Goal: Task Accomplishment & Management: Use online tool/utility

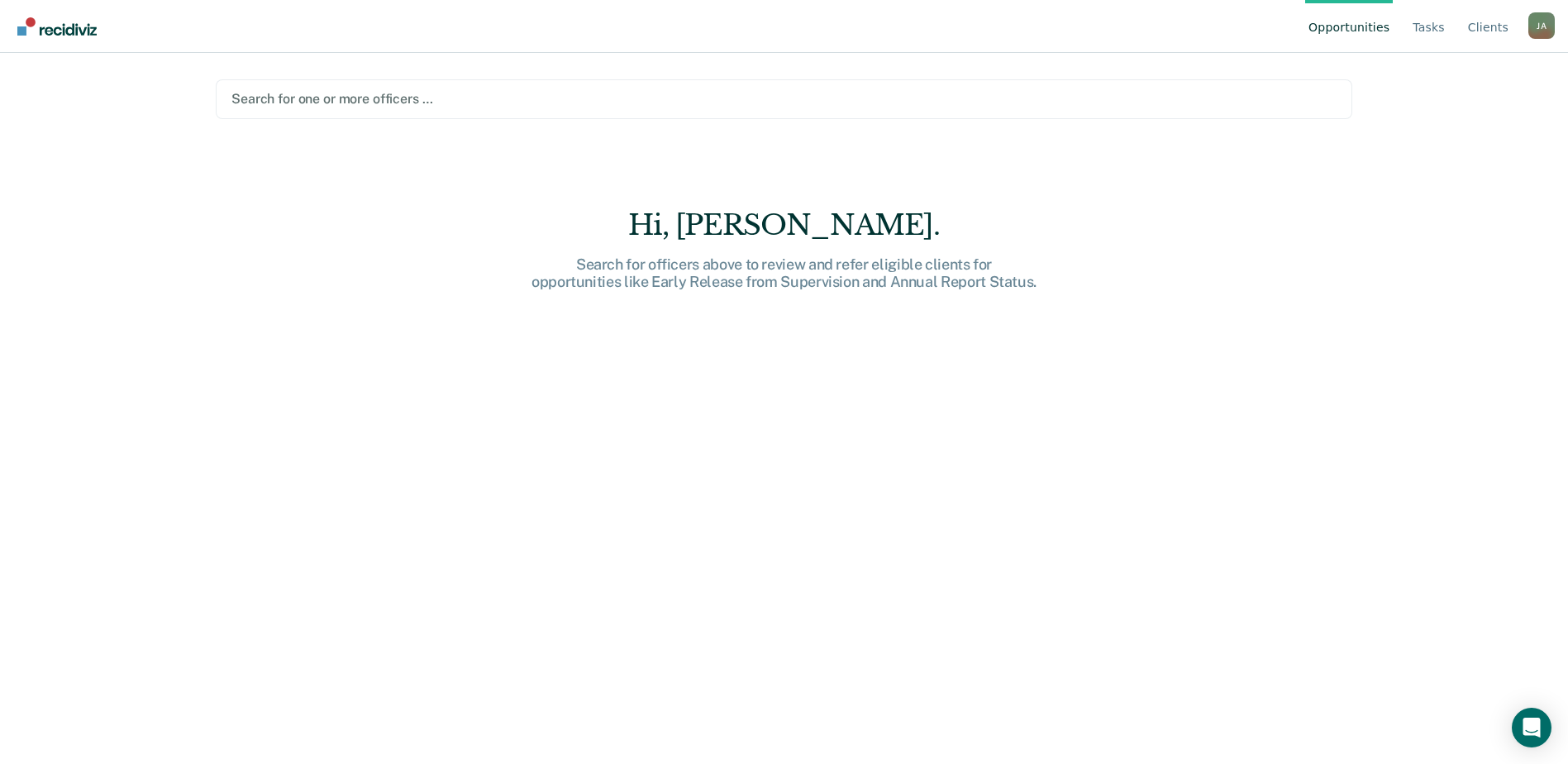
click at [771, 213] on div "Hi, [PERSON_NAME]." at bounding box center [784, 226] width 529 height 34
click at [1439, 22] on link "Tasks" at bounding box center [1429, 26] width 39 height 53
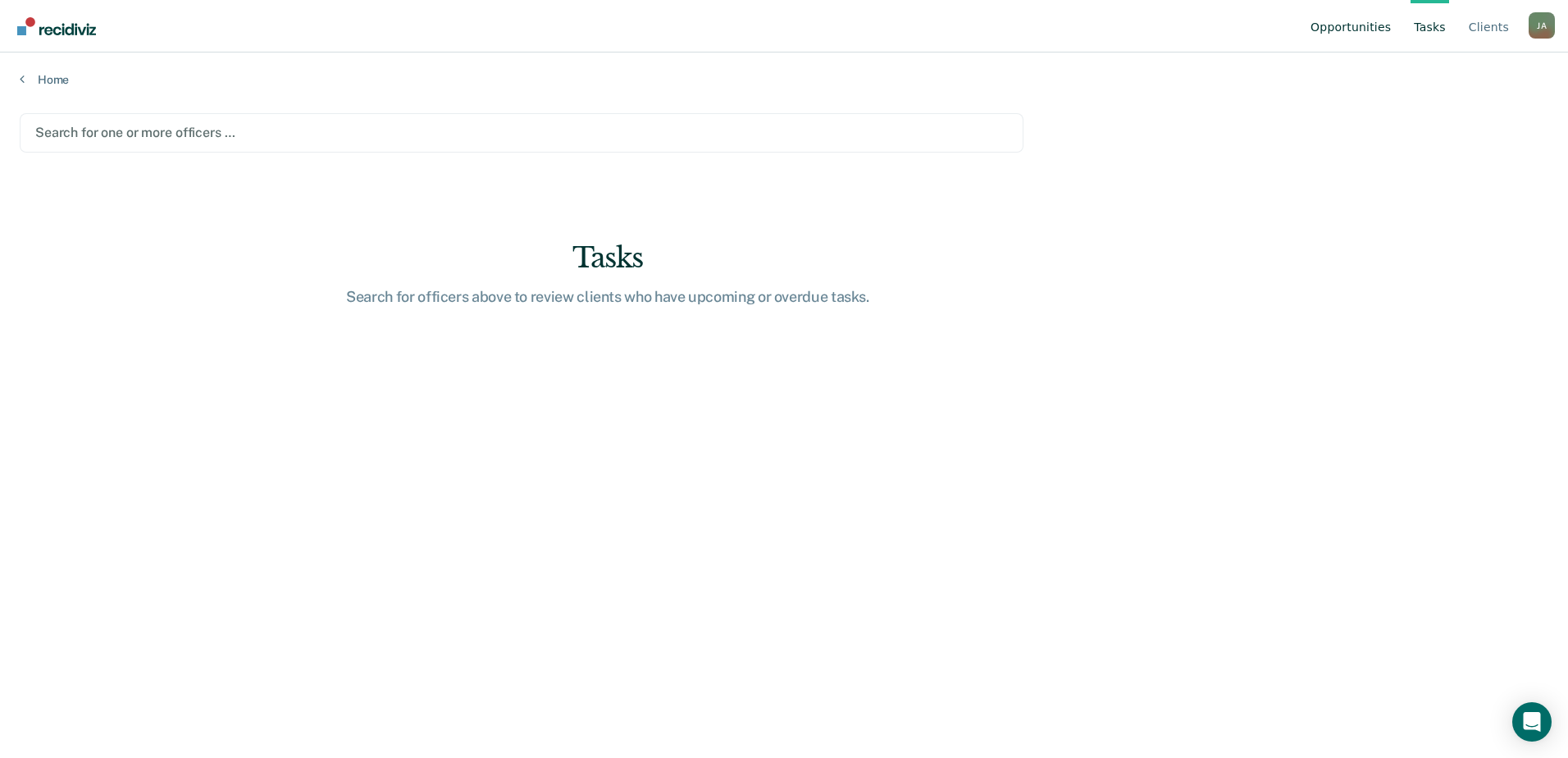
click at [1374, 26] on link "Opportunities" at bounding box center [1349, 26] width 87 height 53
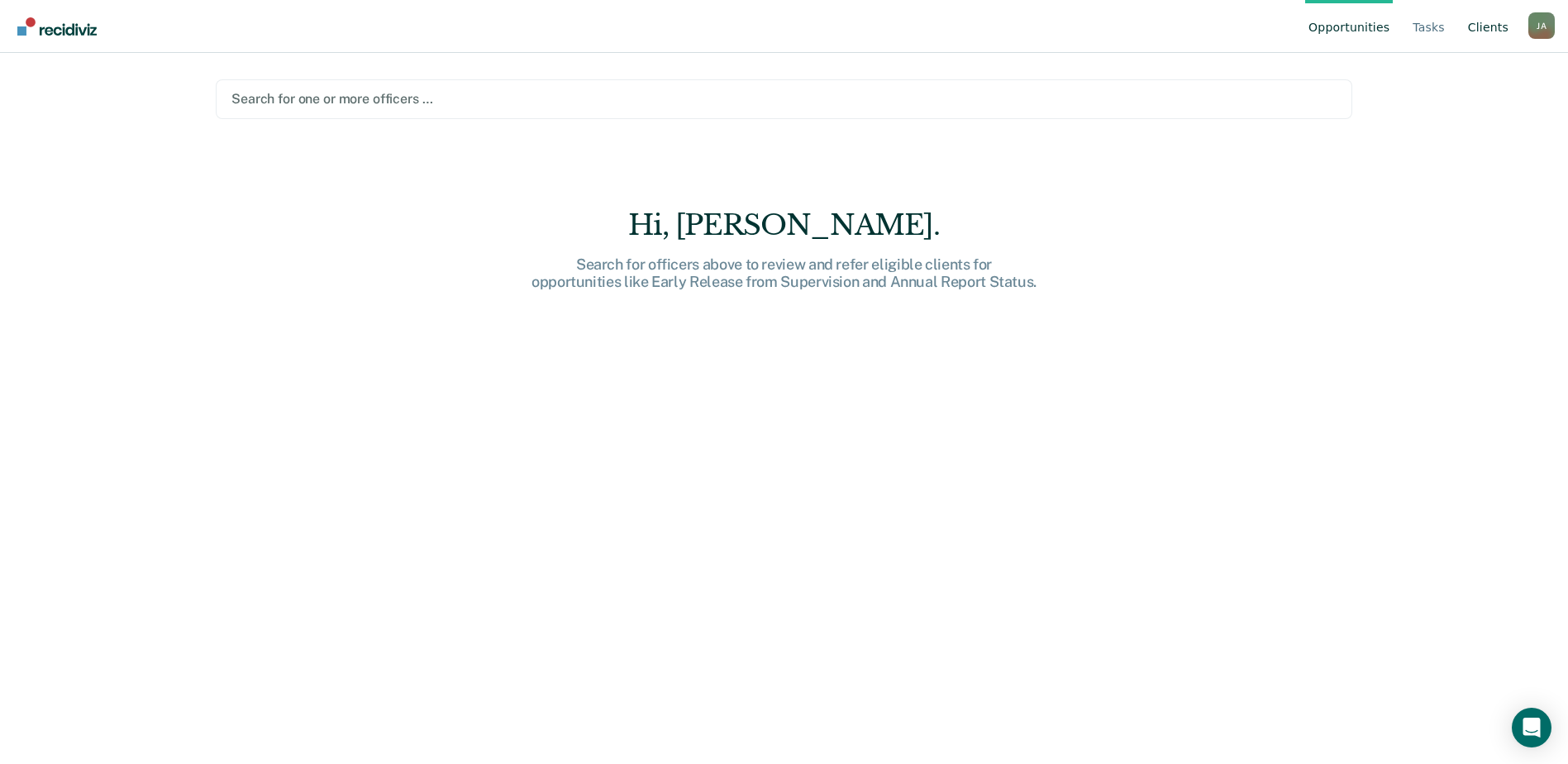
click at [1502, 28] on link "Client s" at bounding box center [1488, 26] width 47 height 53
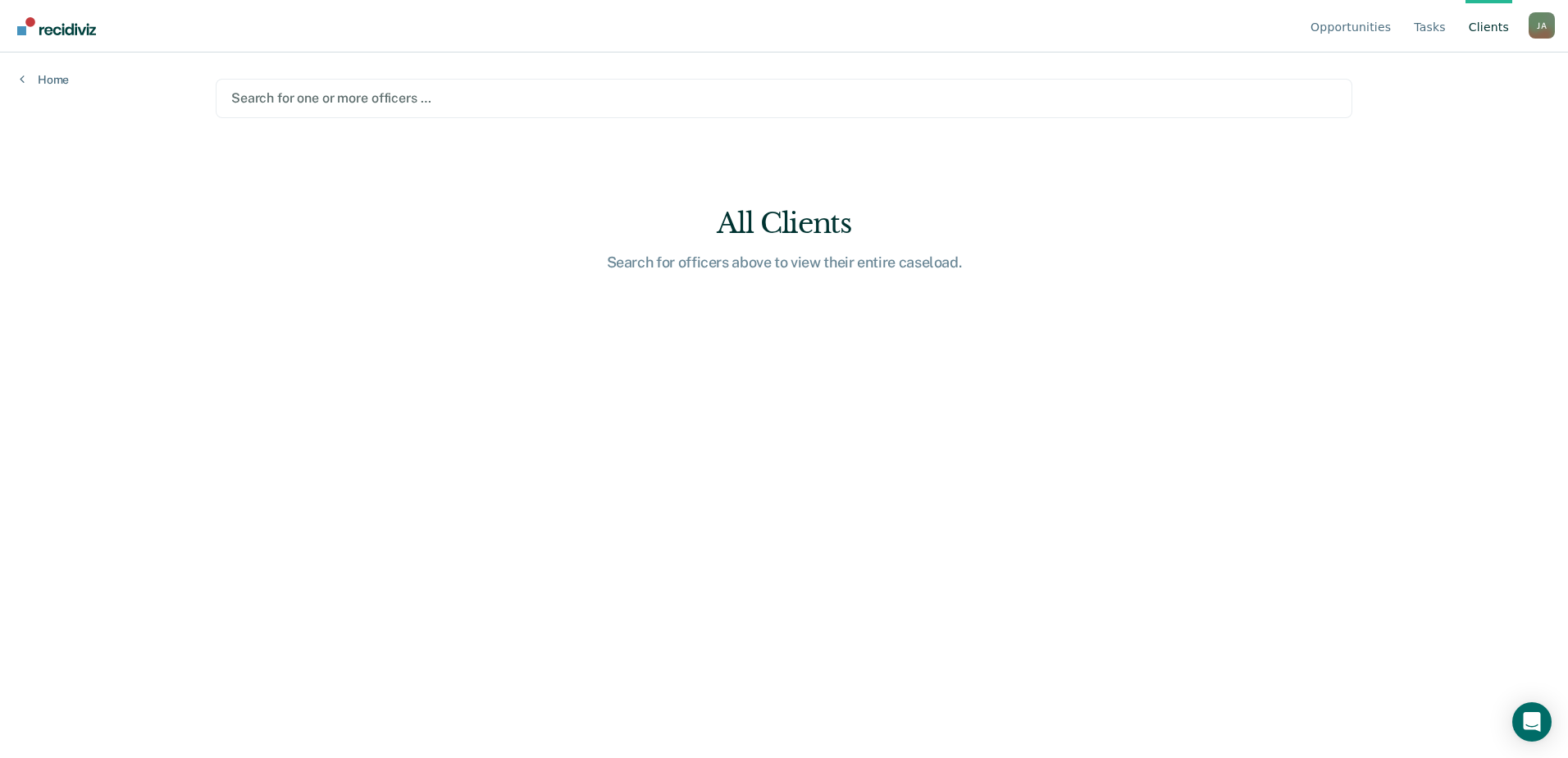
click at [376, 97] on div at bounding box center [783, 97] width 1105 height 19
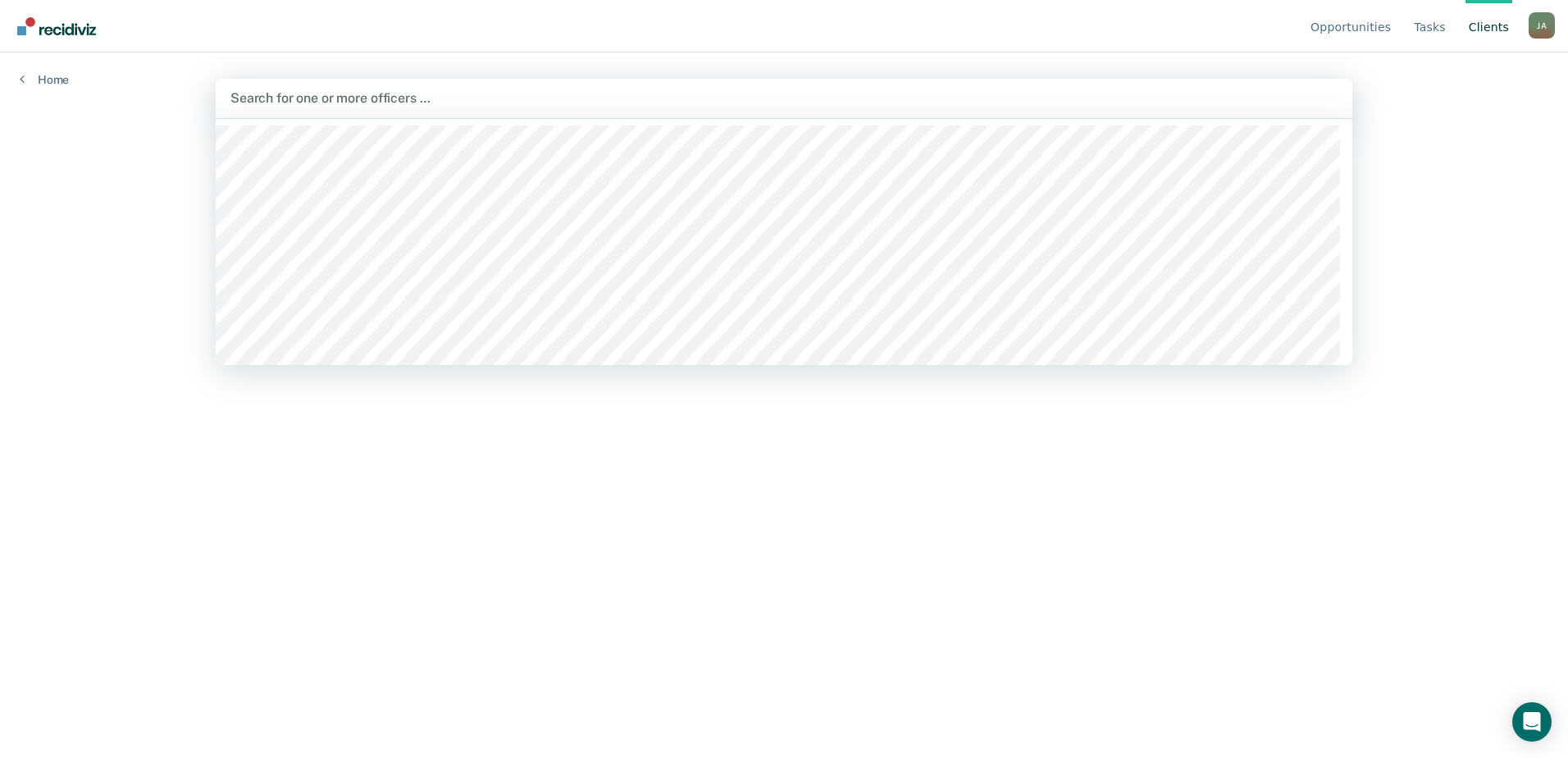
click at [77, 80] on div "Home" at bounding box center [44, 70] width 88 height 35
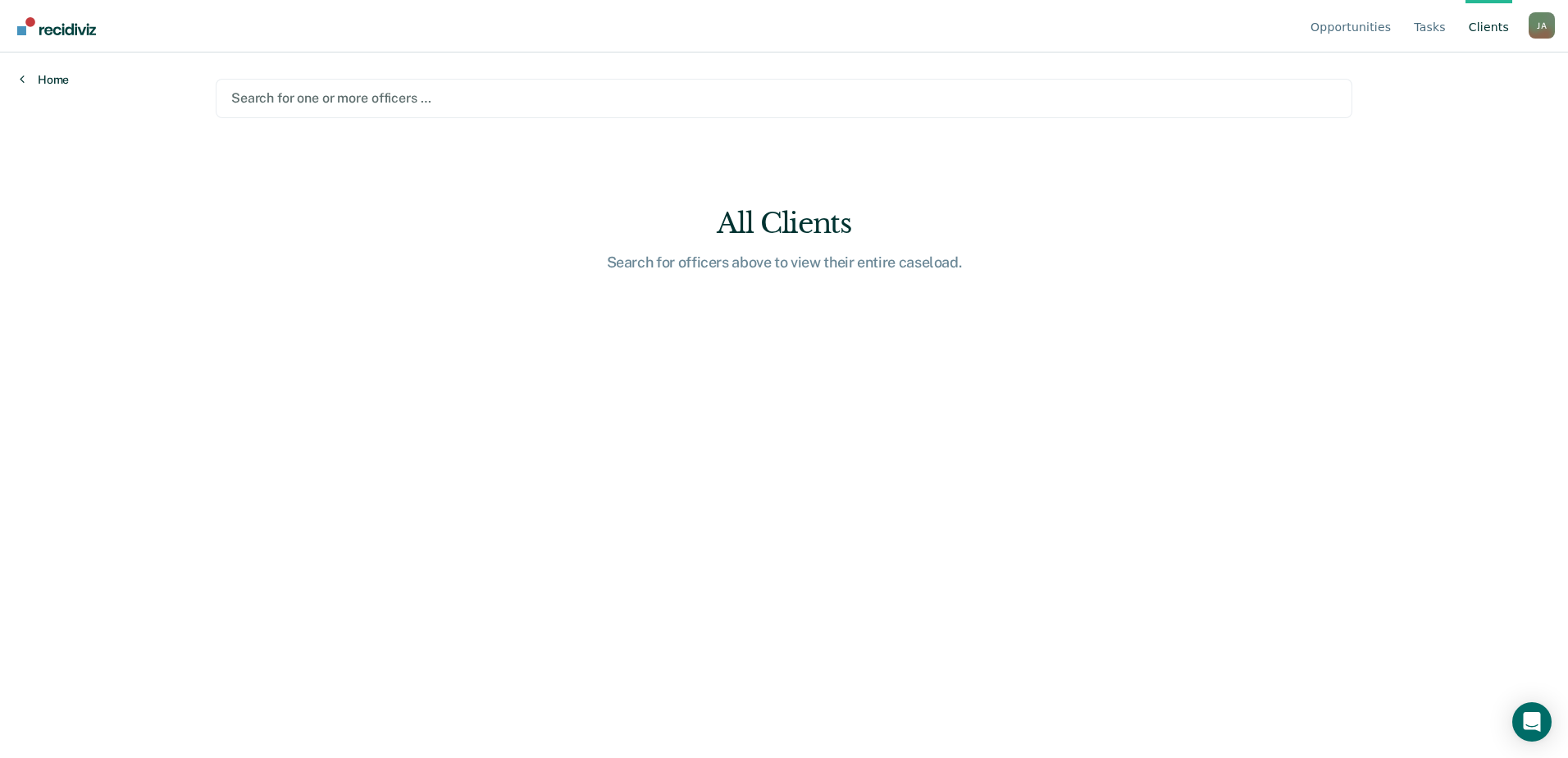
click at [36, 78] on link "Home" at bounding box center [44, 79] width 49 height 15
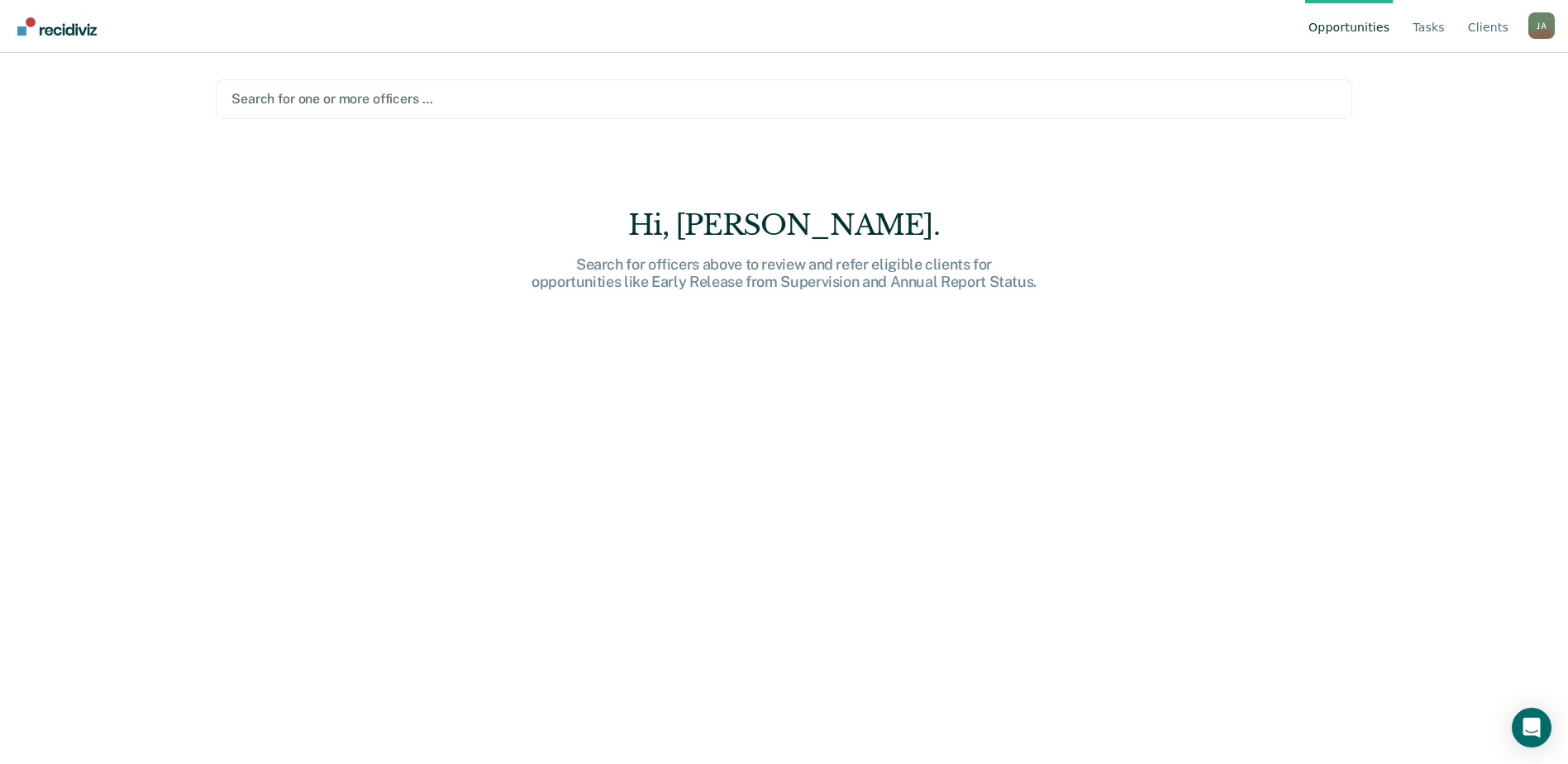
click at [1543, 15] on div "[PERSON_NAME]" at bounding box center [1541, 25] width 26 height 26
click at [1457, 74] on link "Profile" at bounding box center [1474, 77] width 107 height 14
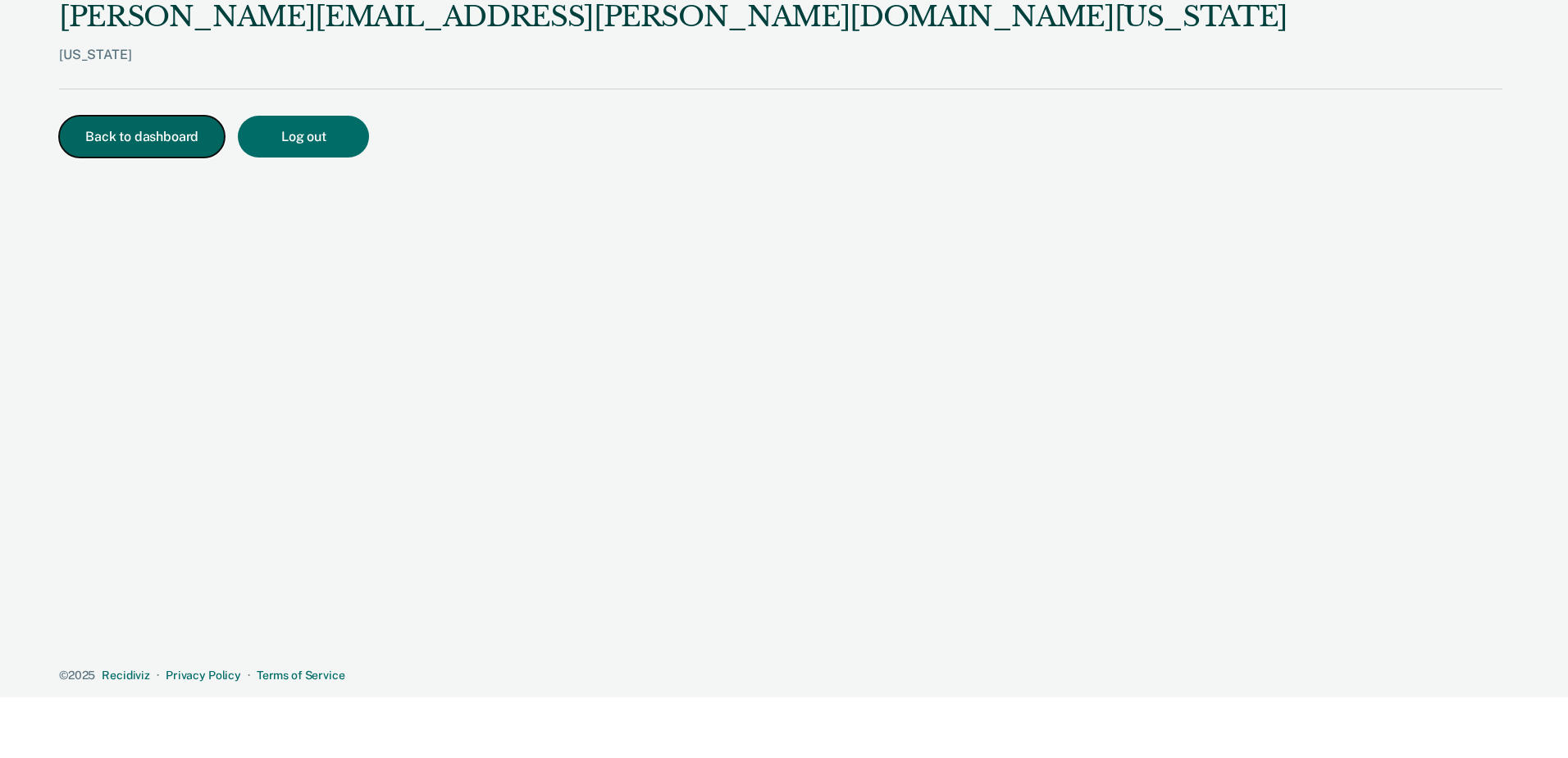
click at [140, 132] on button "Back to dashboard" at bounding box center [142, 136] width 166 height 42
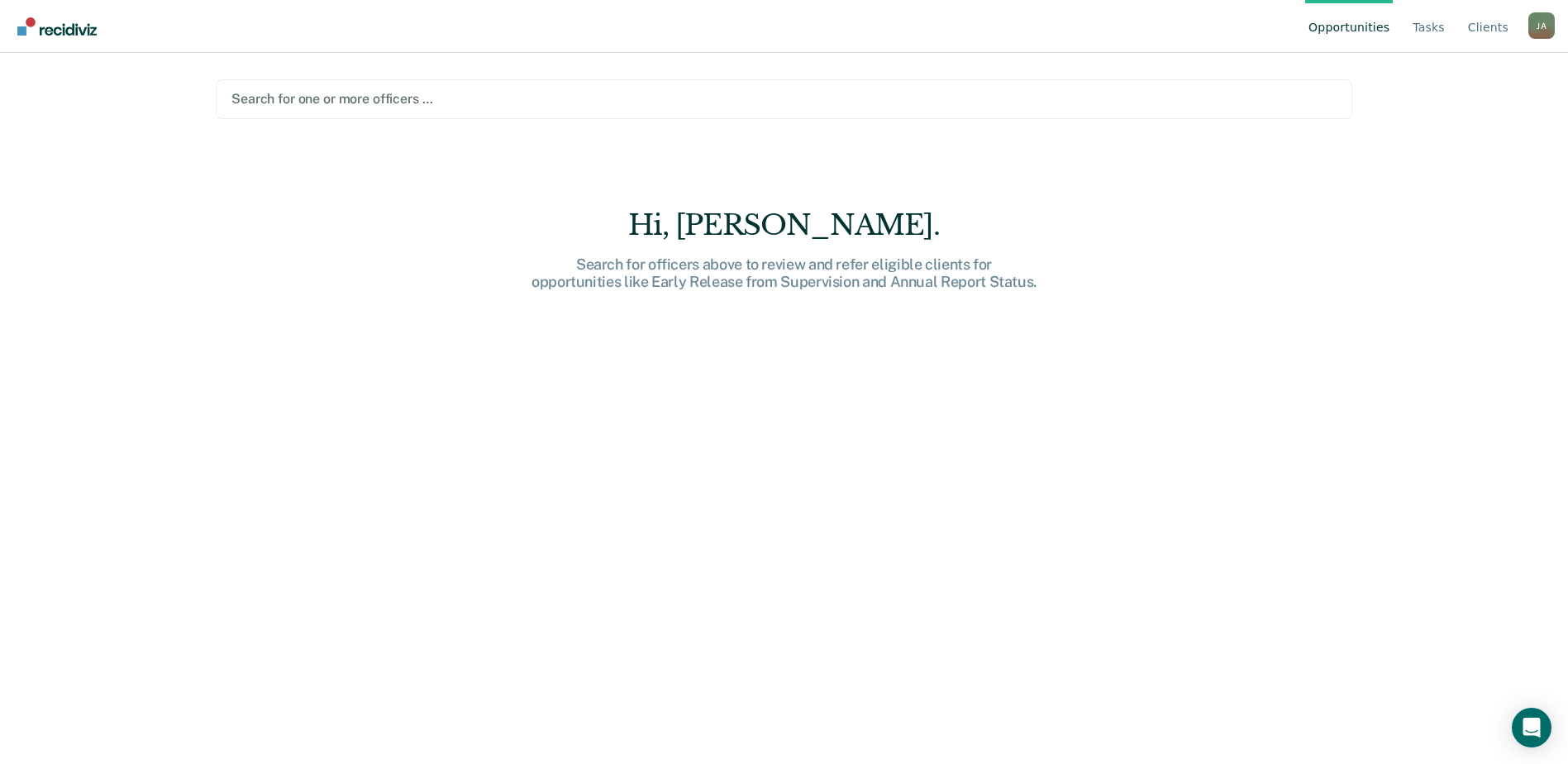
click at [1352, 35] on link "Opportunities" at bounding box center [1349, 26] width 87 height 53
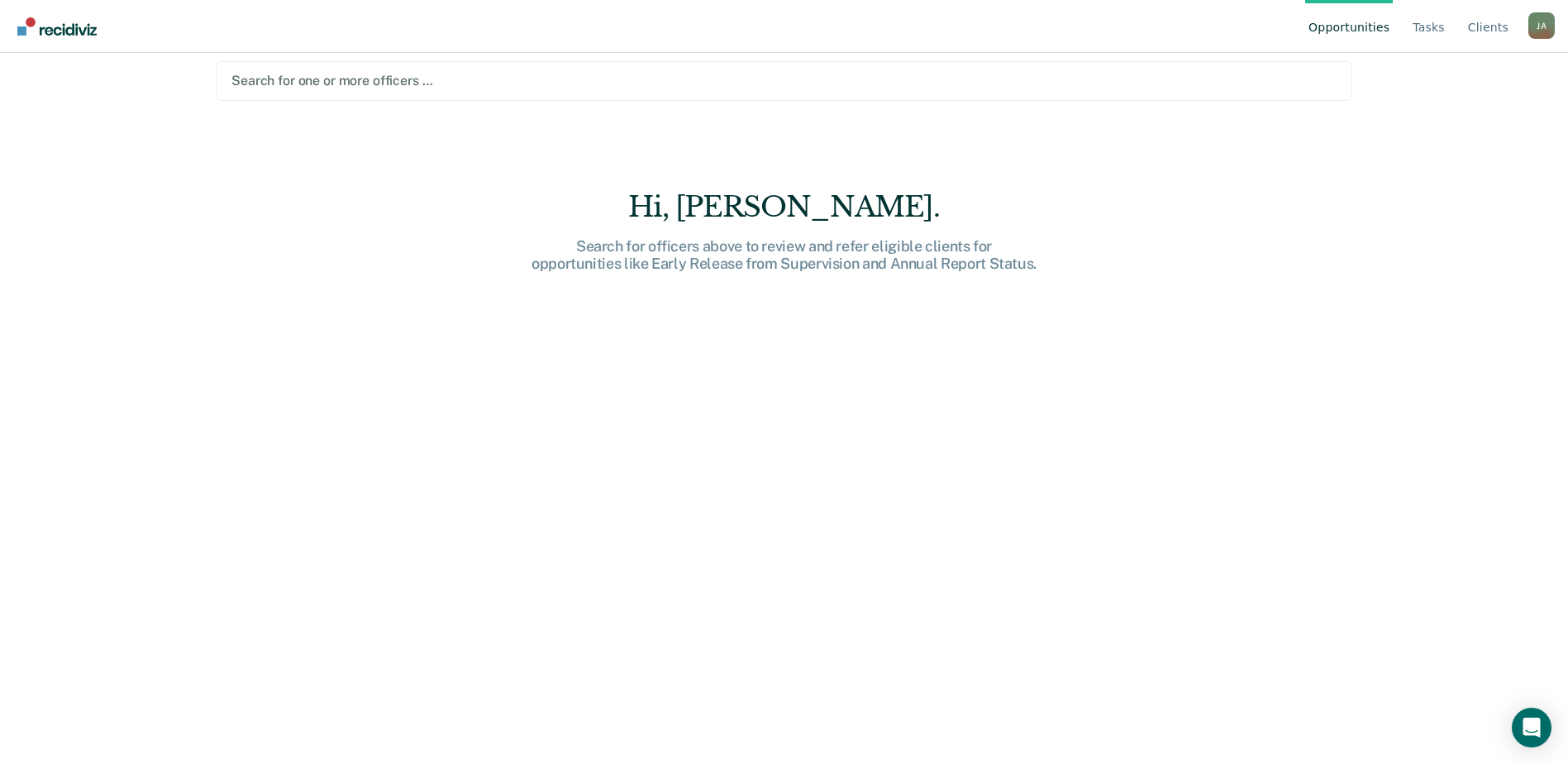
scroll to position [23, 0]
click at [1448, 21] on link "Tasks" at bounding box center [1429, 26] width 39 height 53
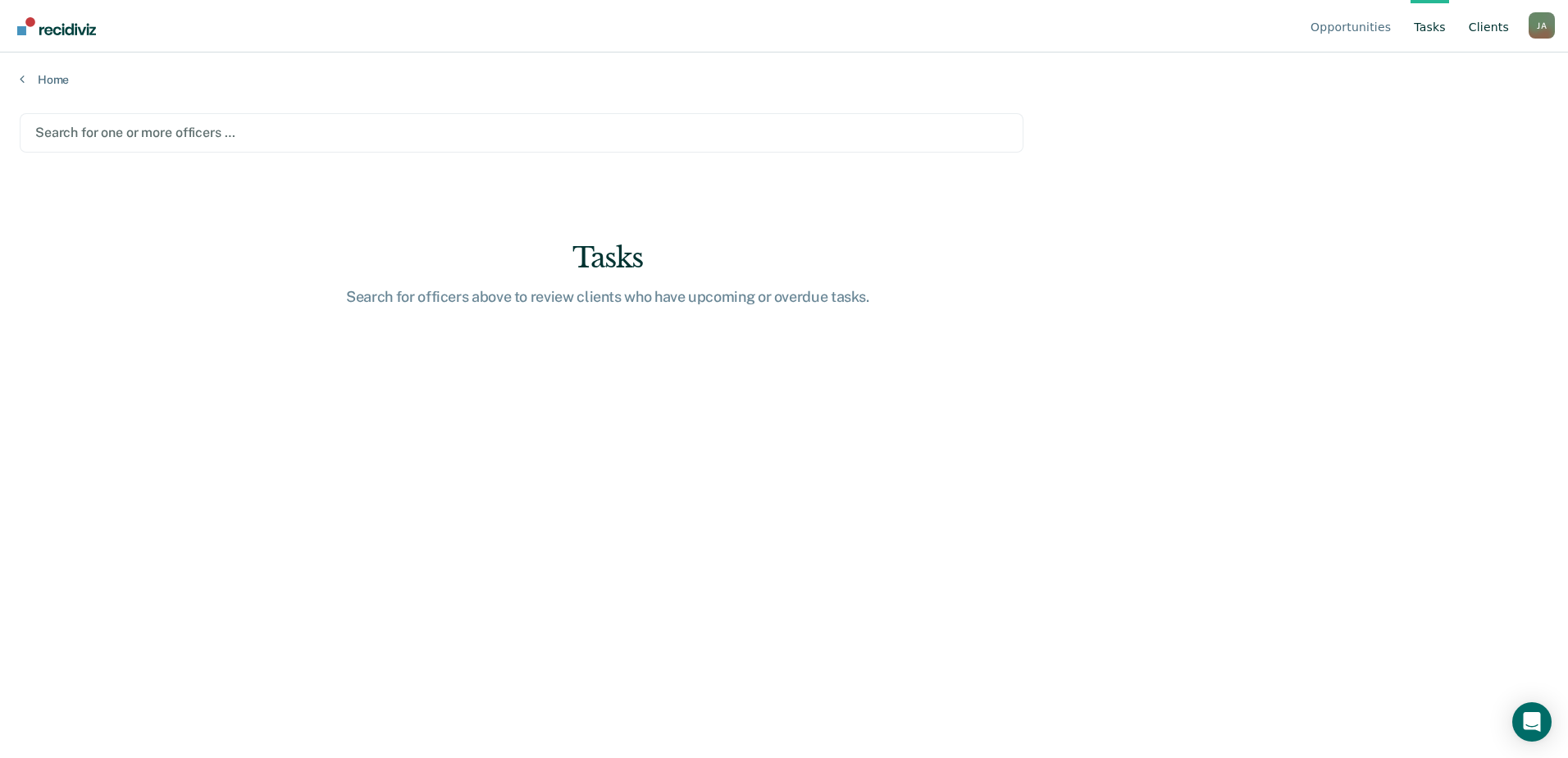
click at [1503, 37] on link "Client s" at bounding box center [1489, 26] width 46 height 53
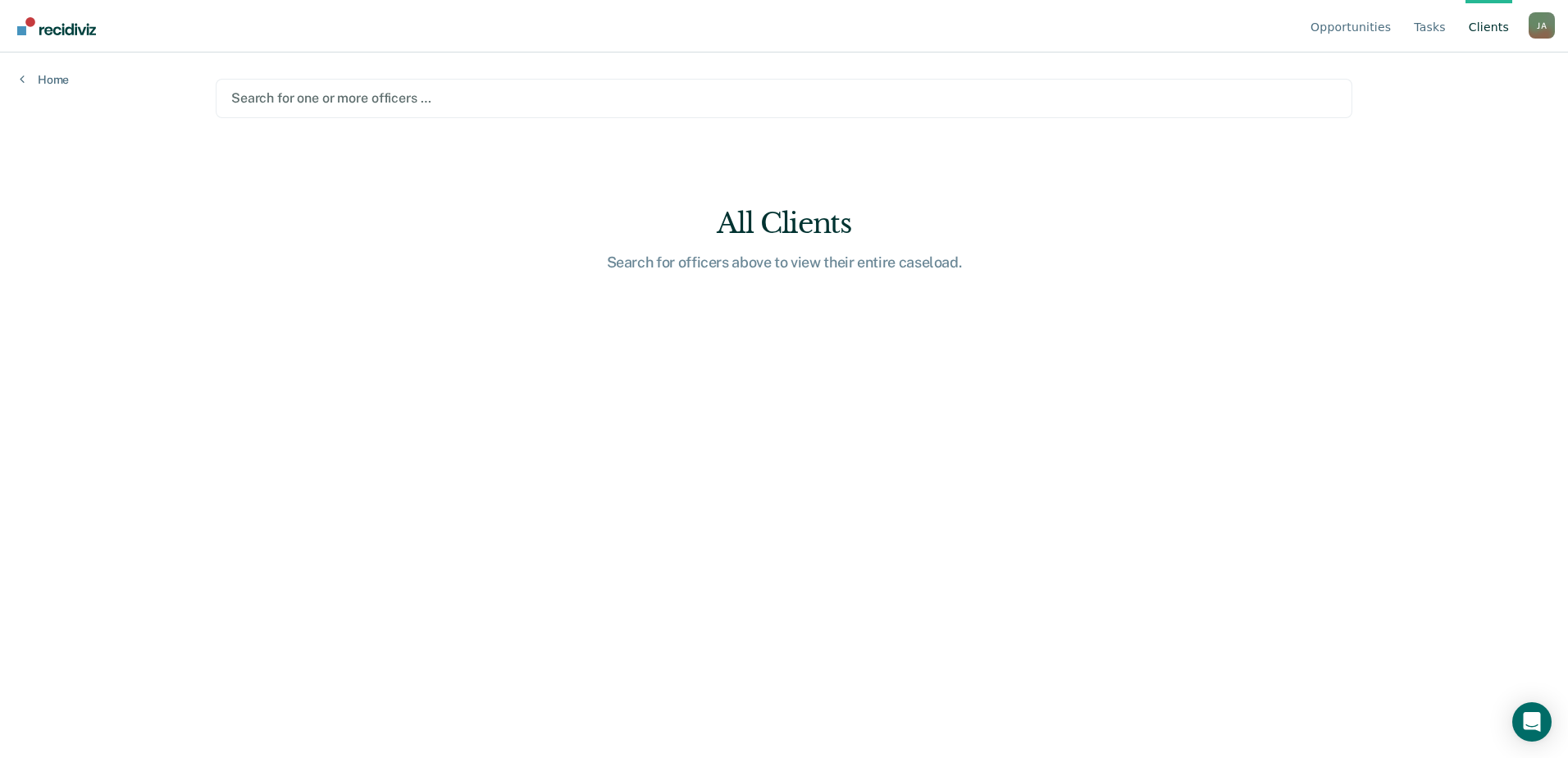
click at [1546, 22] on div "[PERSON_NAME]" at bounding box center [1541, 25] width 26 height 26
click at [1463, 107] on link "How it works" at bounding box center [1475, 103] width 106 height 14
click at [16, 71] on div "Home" at bounding box center [44, 70] width 88 height 35
click at [23, 28] on img "Go to Recidiviz Home" at bounding box center [56, 26] width 78 height 18
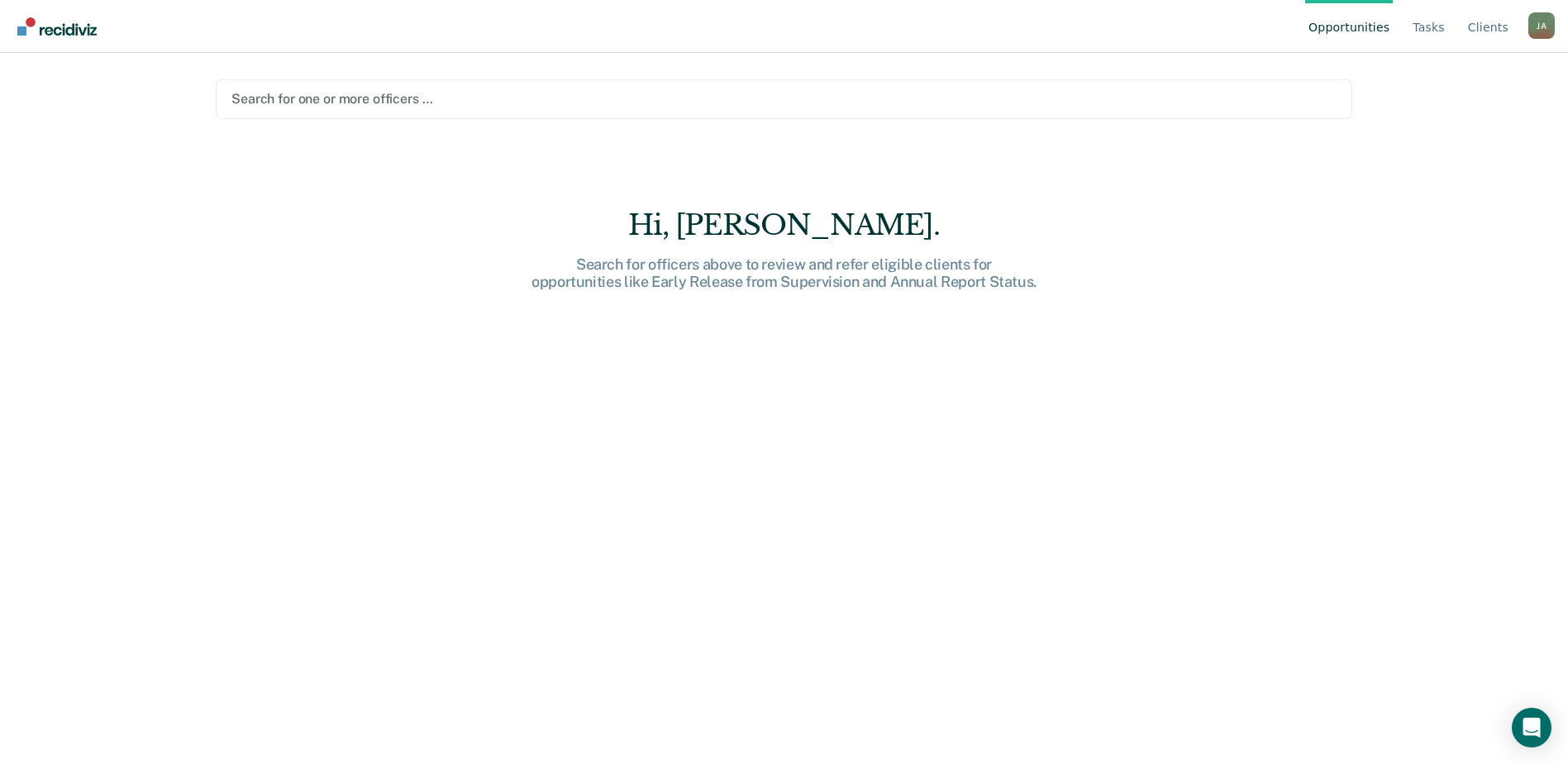
click at [23, 28] on img "Go to Recidiviz Home" at bounding box center [57, 26] width 79 height 18
click at [705, 286] on div "Search for officers above to review and refer eligible clients for opportunitie…" at bounding box center [784, 273] width 529 height 36
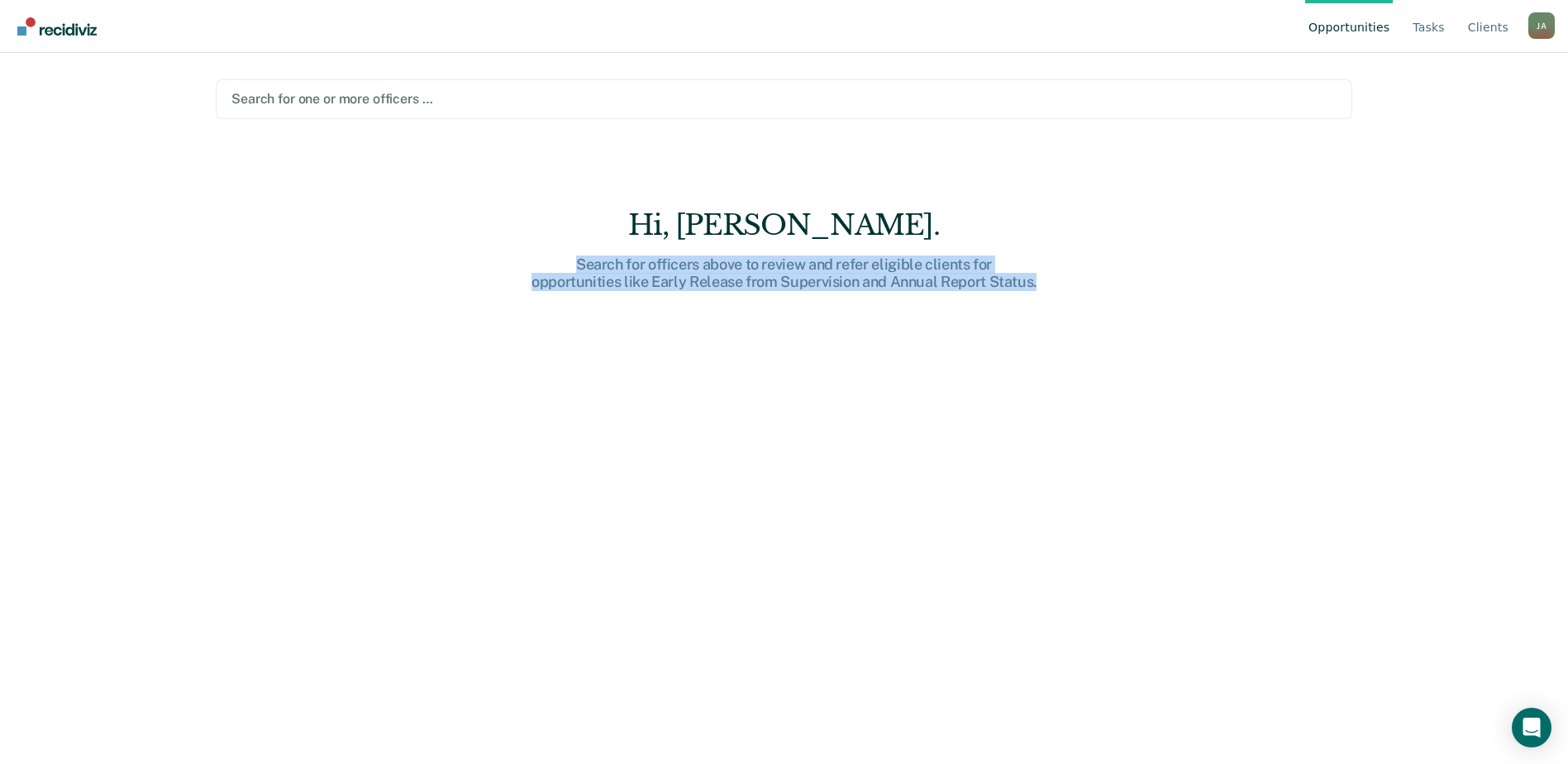
click at [705, 286] on div "Search for officers above to review and refer eligible clients for opportunitie…" at bounding box center [784, 273] width 529 height 36
drag, startPoint x: 705, startPoint y: 286, endPoint x: 765, endPoint y: 285, distance: 60.0
click at [764, 285] on div "Search for officers above to review and refer eligible clients for opportunitie…" at bounding box center [784, 273] width 529 height 36
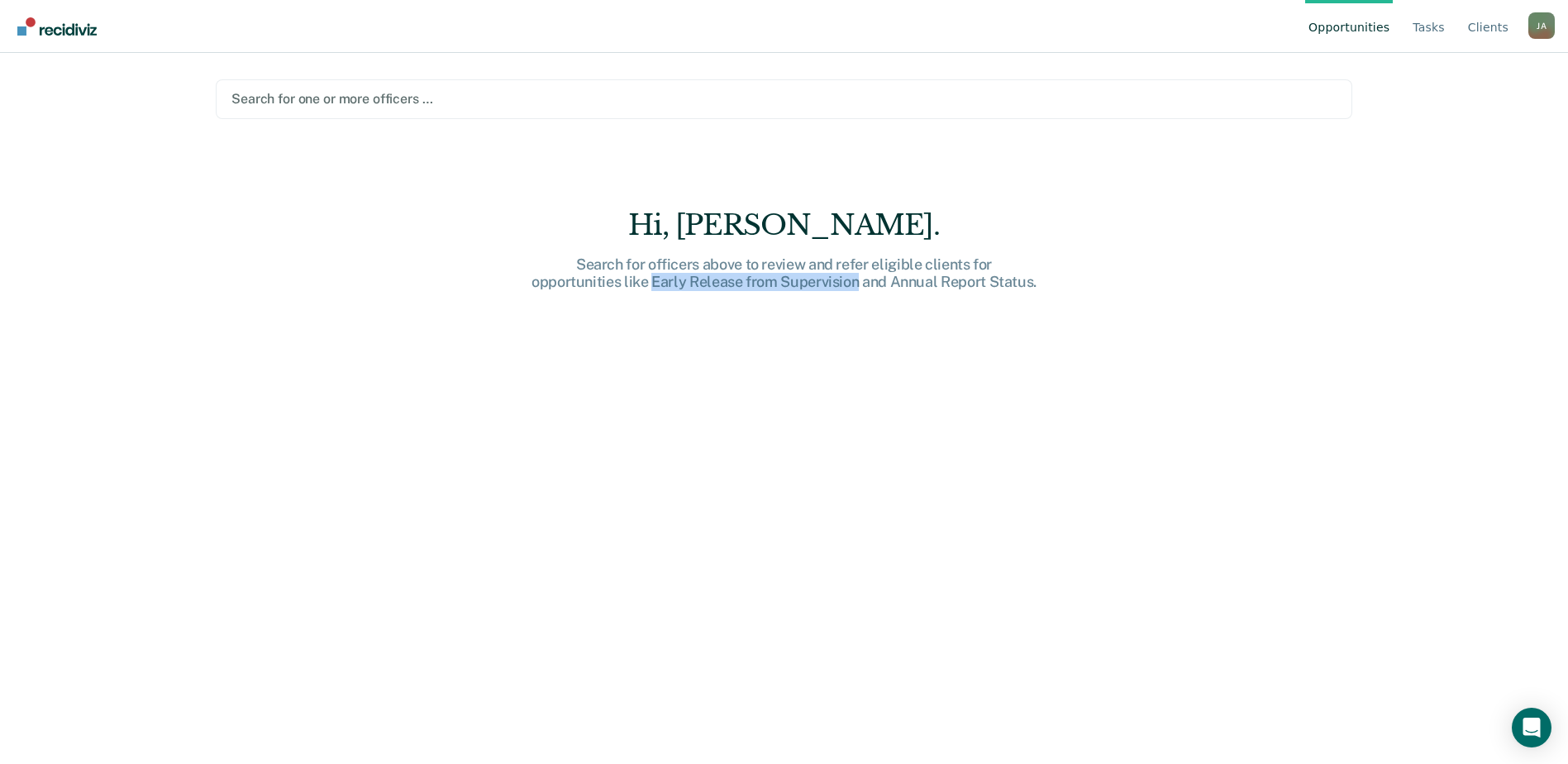
drag, startPoint x: 855, startPoint y: 286, endPoint x: 652, endPoint y: 285, distance: 203.0
click at [652, 285] on div "Search for officers above to review and refer eligible clients for opportunitie…" at bounding box center [784, 273] width 529 height 36
copy div "Early Release from Supervision"
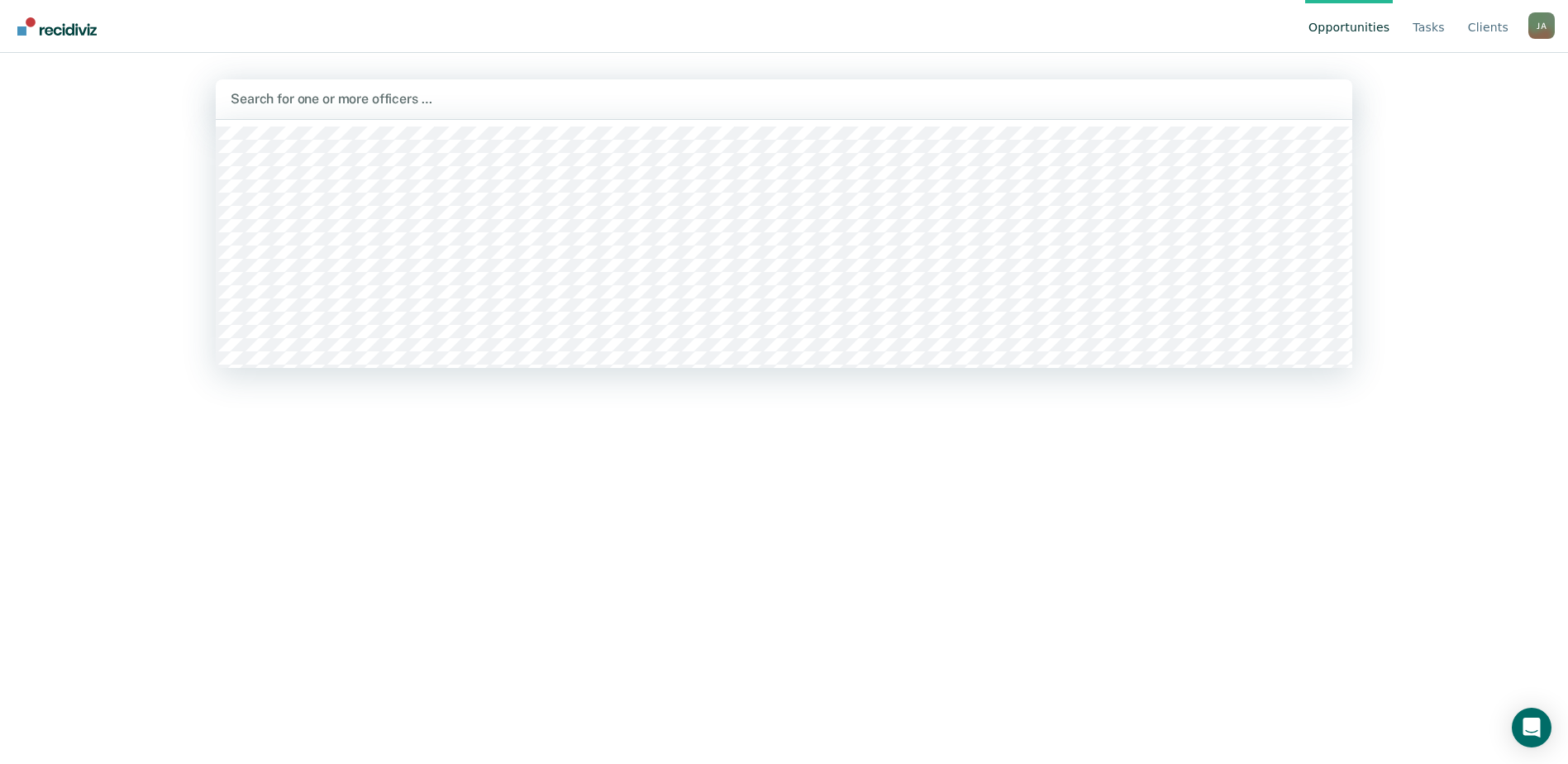
click at [690, 105] on div at bounding box center [784, 98] width 1107 height 19
paste input "Early Release from Supervision"
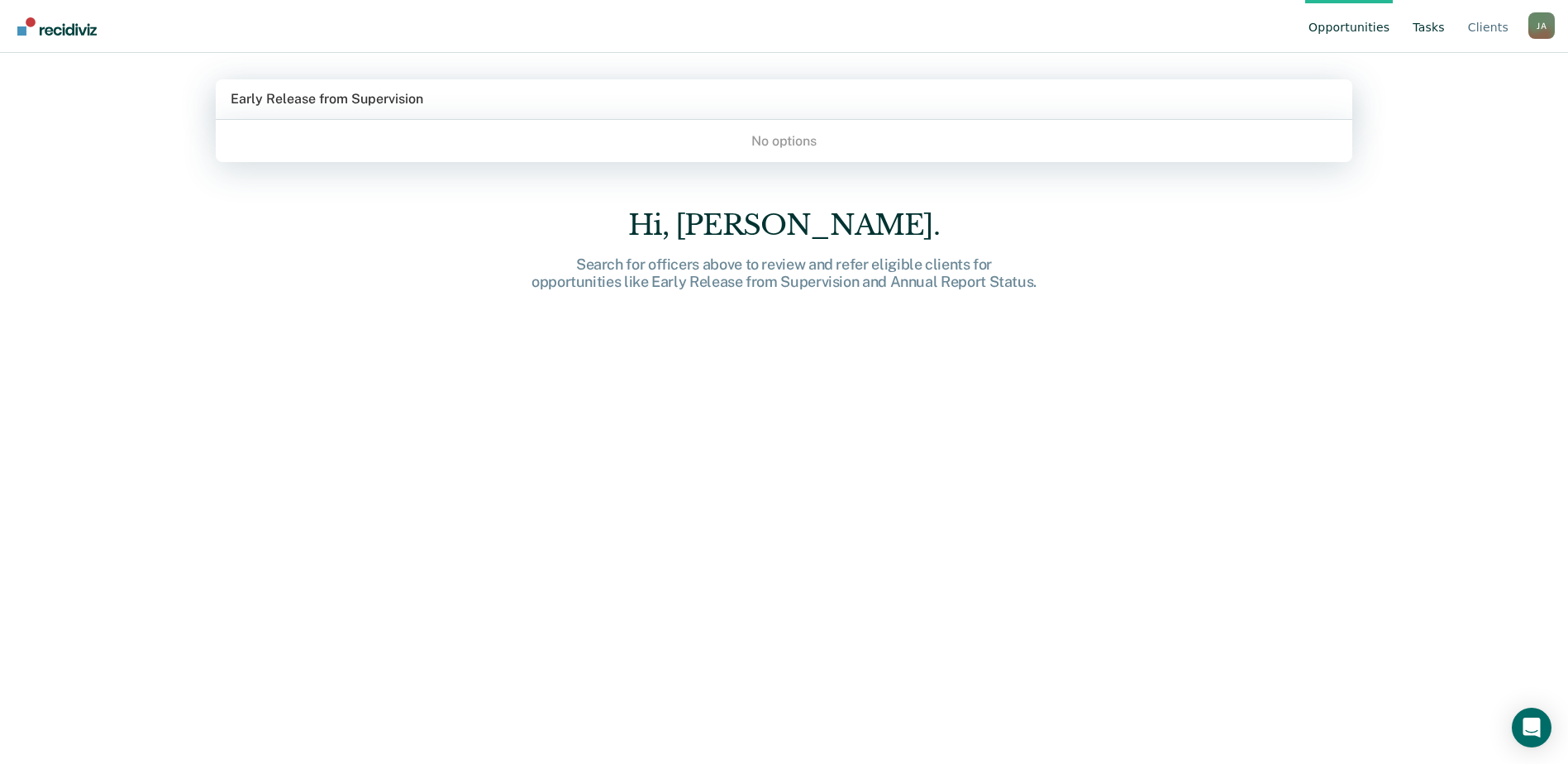
type input "Early Release from Supervision"
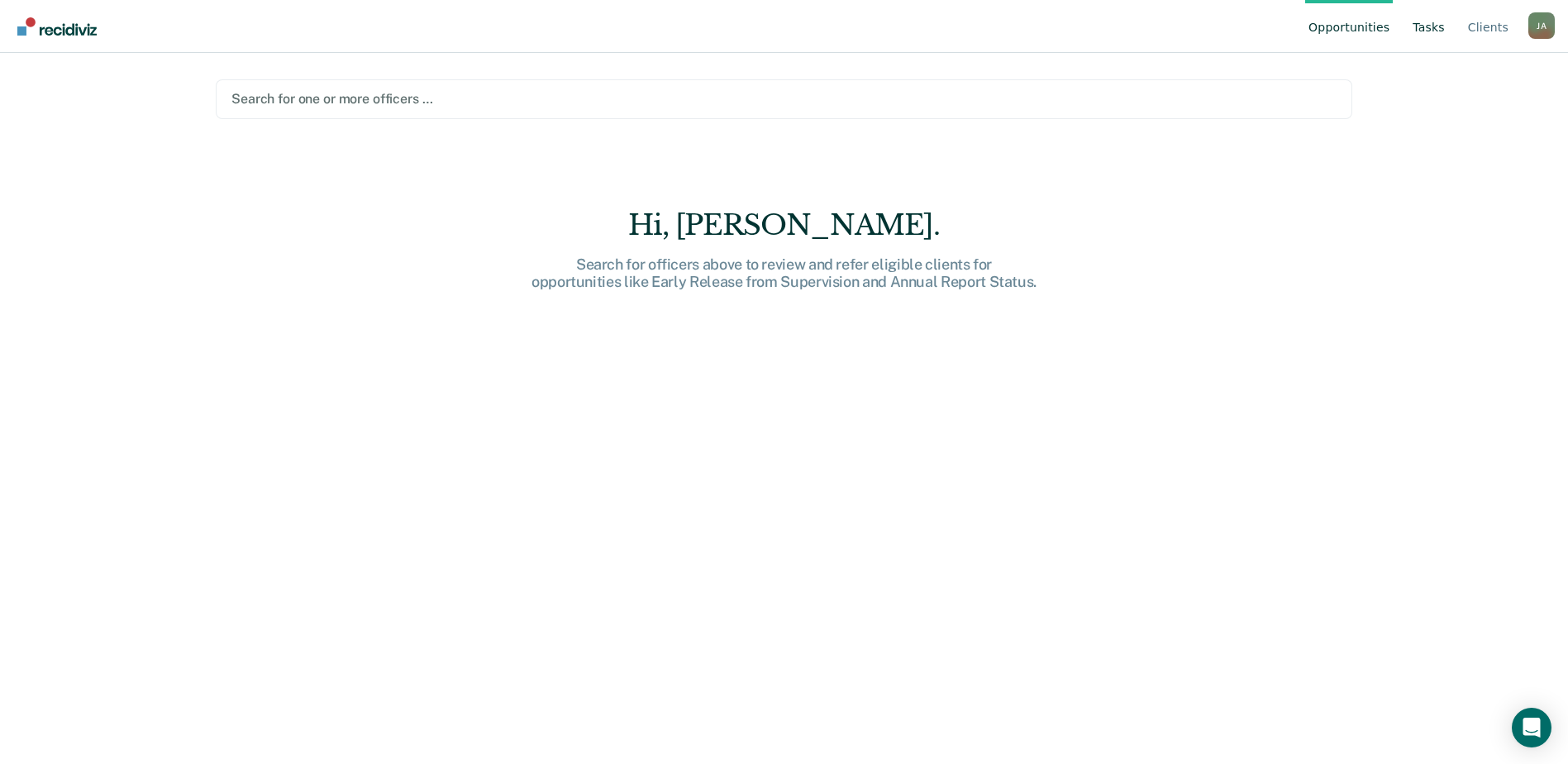
click at [1448, 32] on link "Tasks" at bounding box center [1429, 26] width 39 height 53
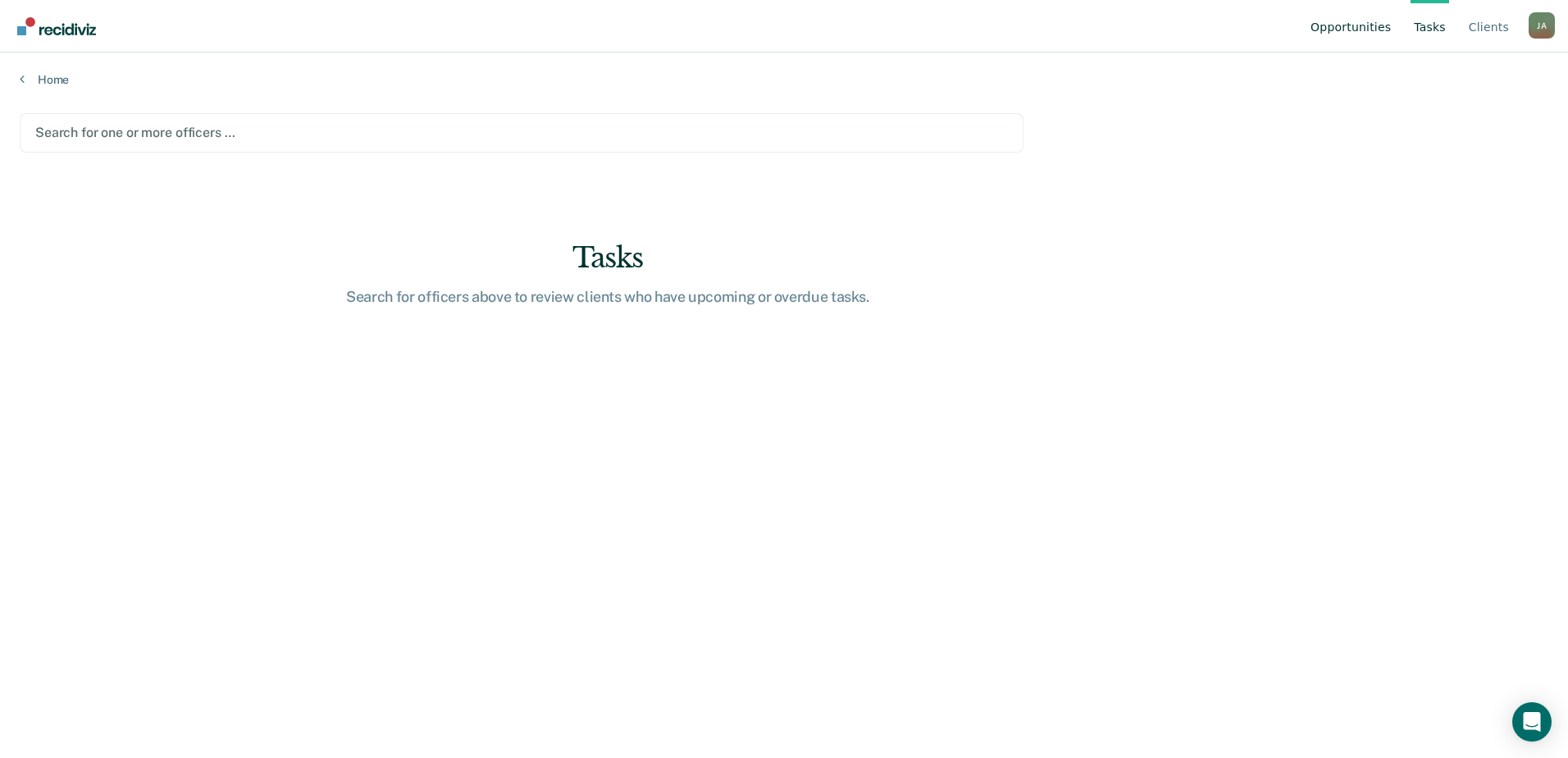
click at [1369, 25] on link "Opportunities" at bounding box center [1349, 26] width 87 height 53
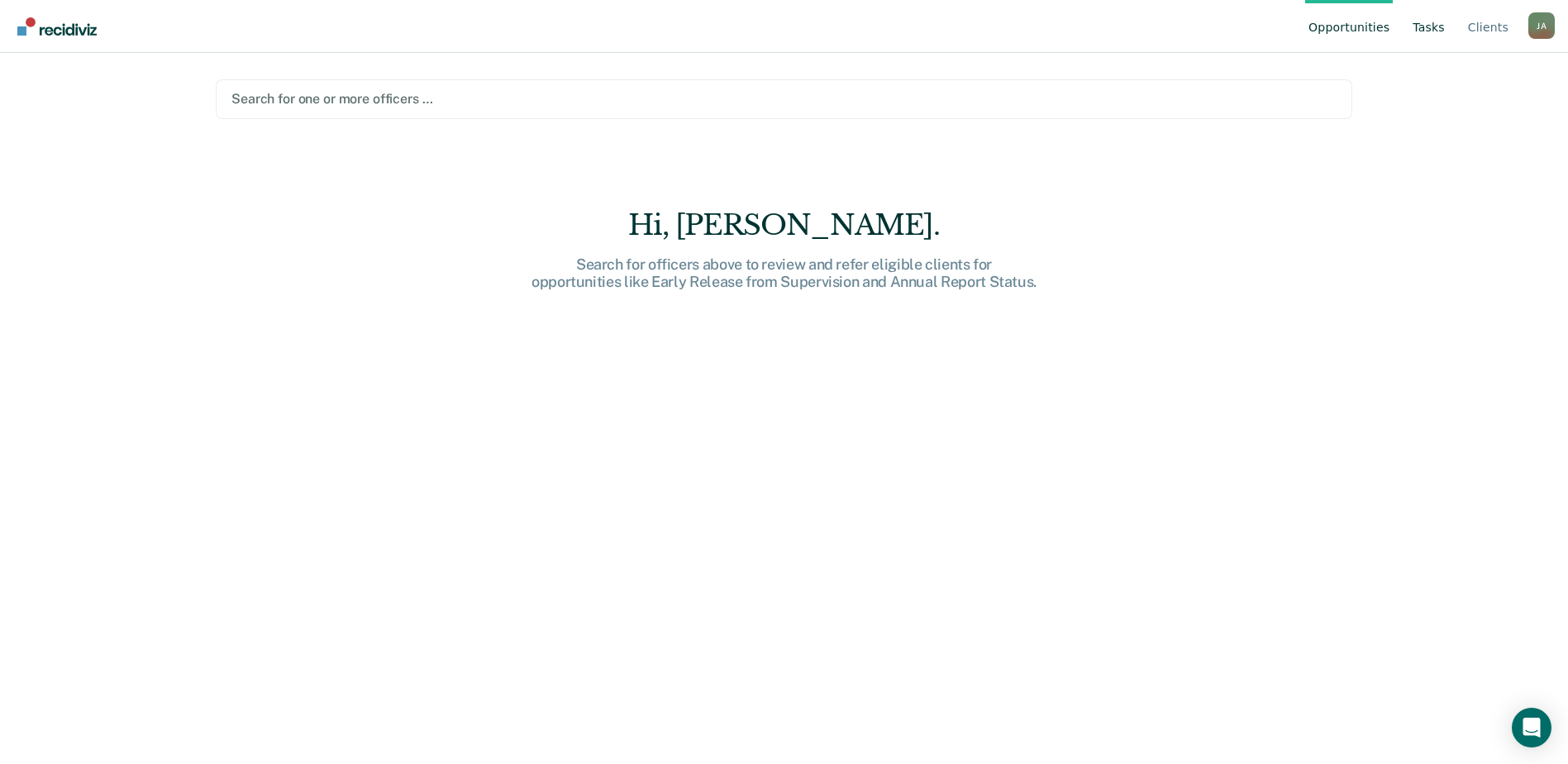
click at [1439, 20] on link "Tasks" at bounding box center [1429, 26] width 39 height 53
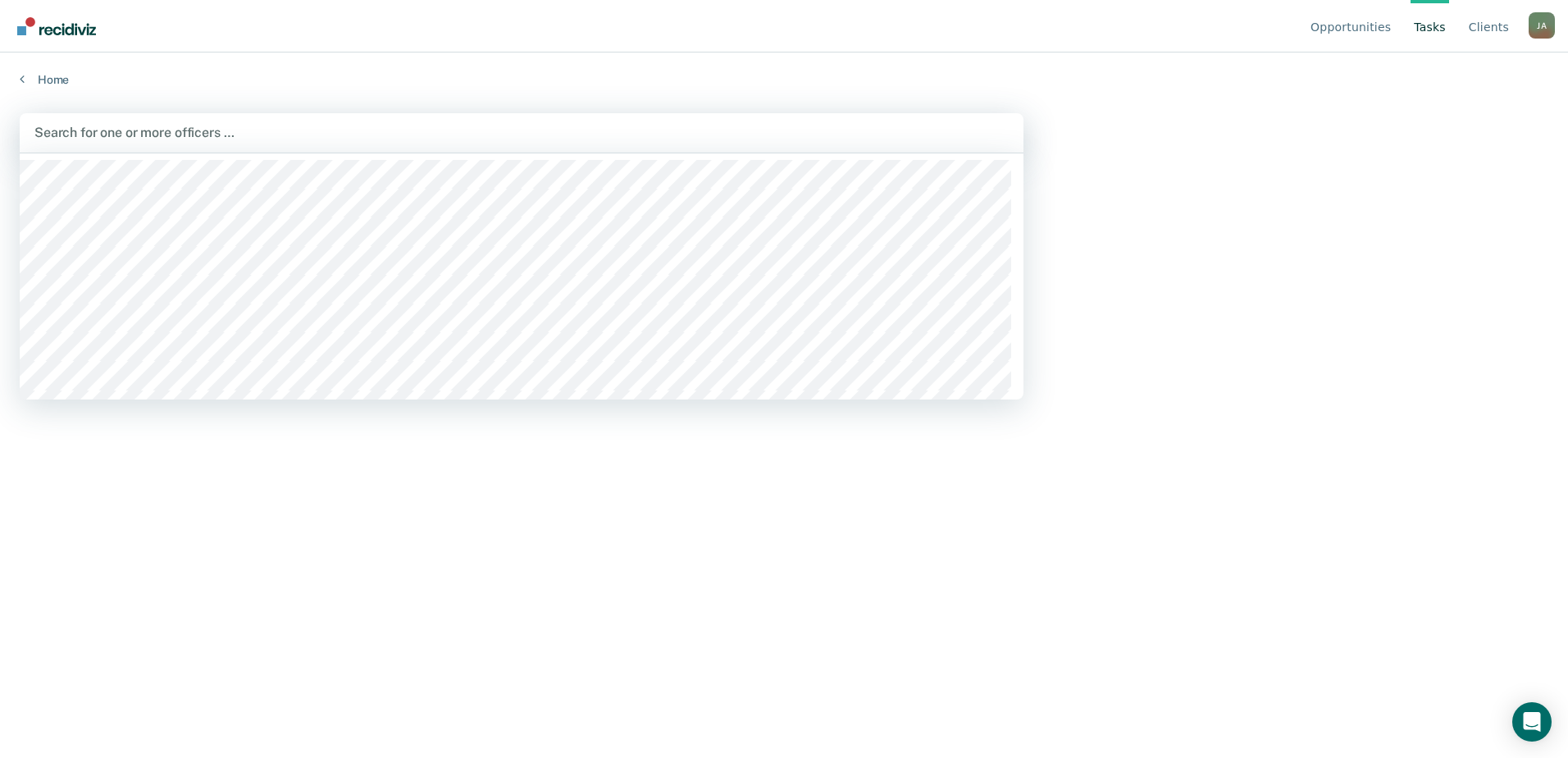
click at [887, 138] on div at bounding box center [522, 132] width 974 height 19
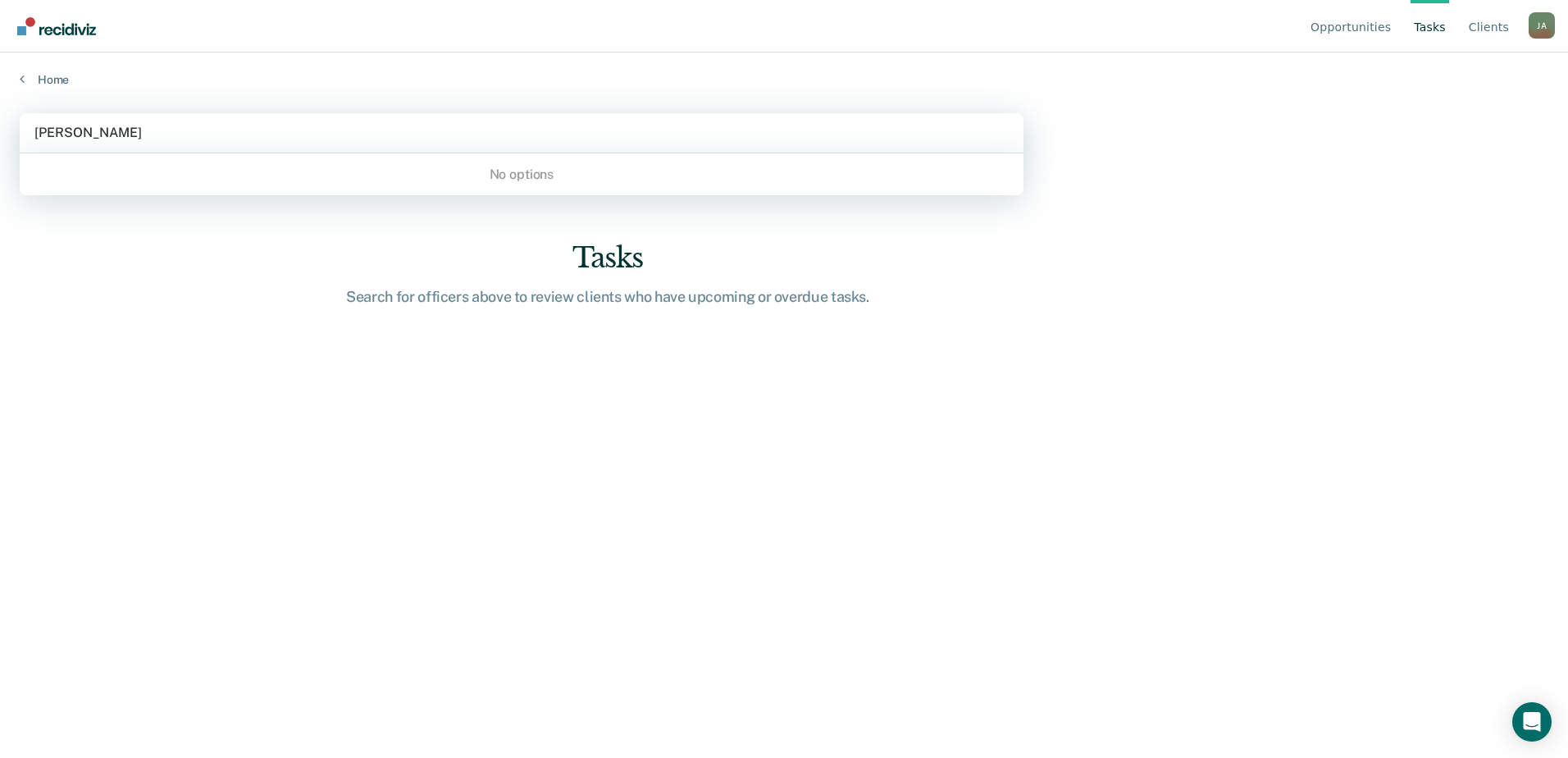
type input "[PERSON_NAME]"
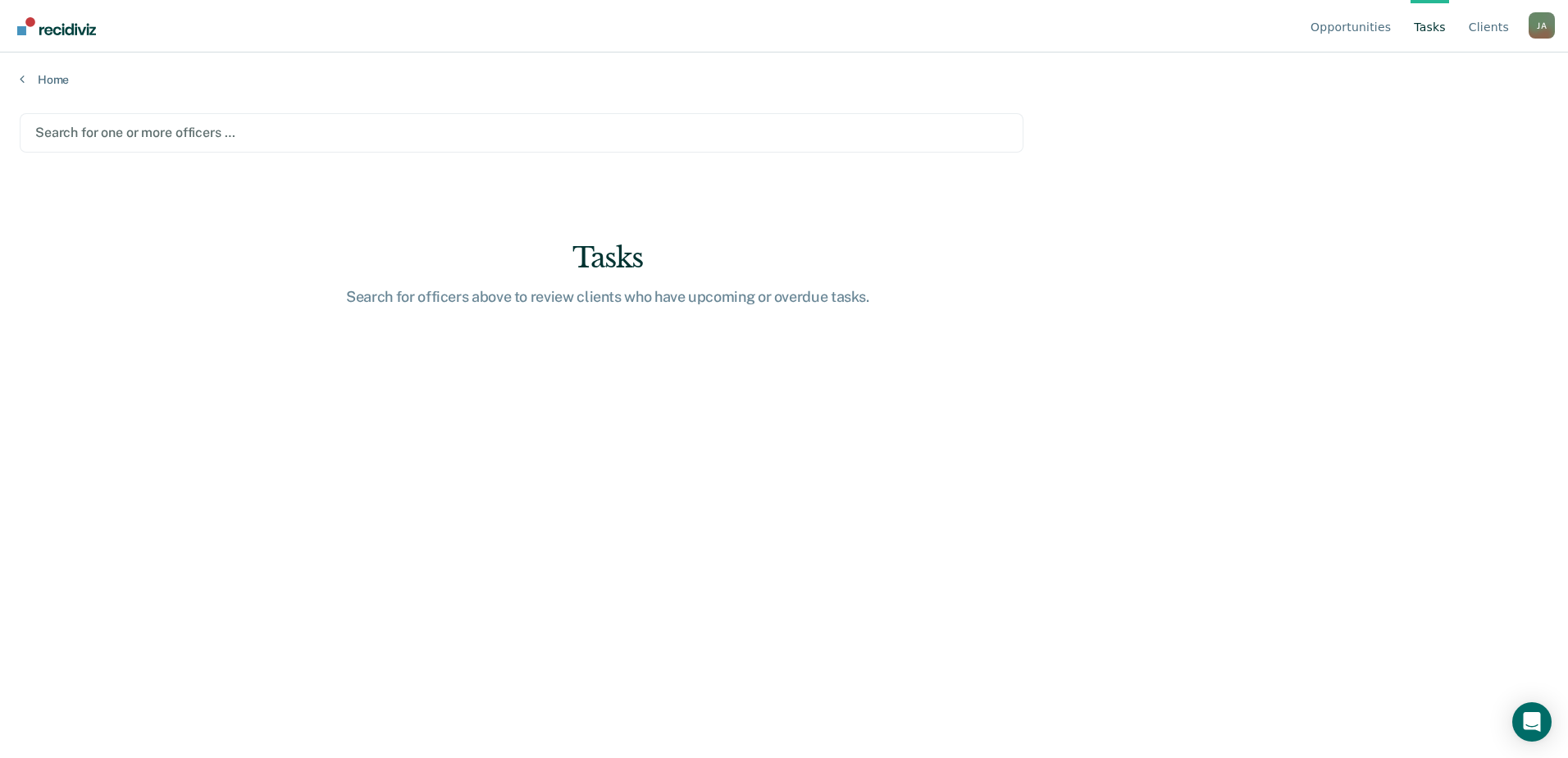
click at [1542, 6] on div "Opportunities Tasks Client s [PERSON_NAME] [PERSON_NAME] Profile How it works L…" at bounding box center [1431, 26] width 248 height 52
click at [1473, 30] on link "Client s" at bounding box center [1489, 26] width 46 height 53
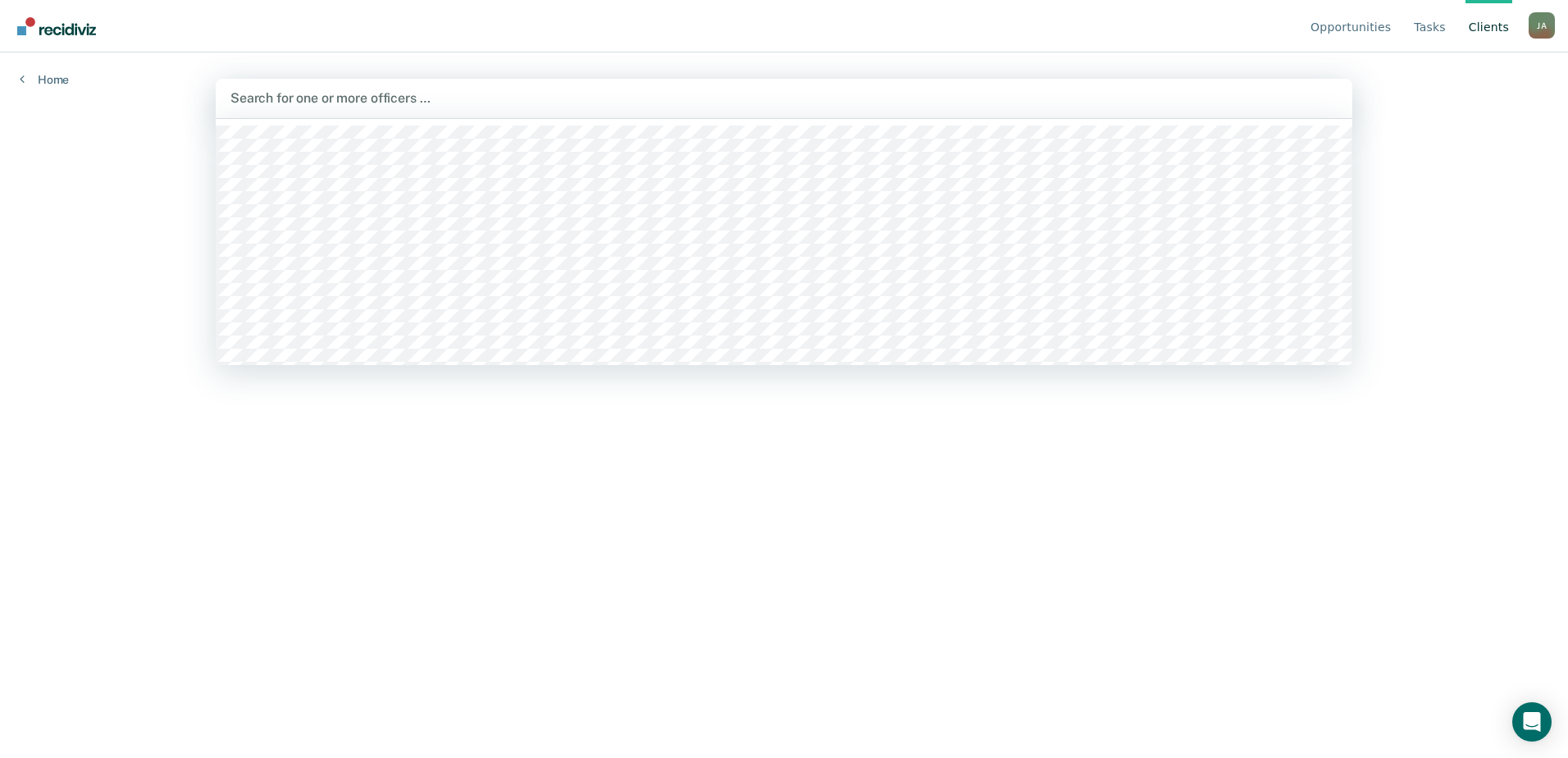
click at [432, 106] on div at bounding box center [783, 97] width 1107 height 19
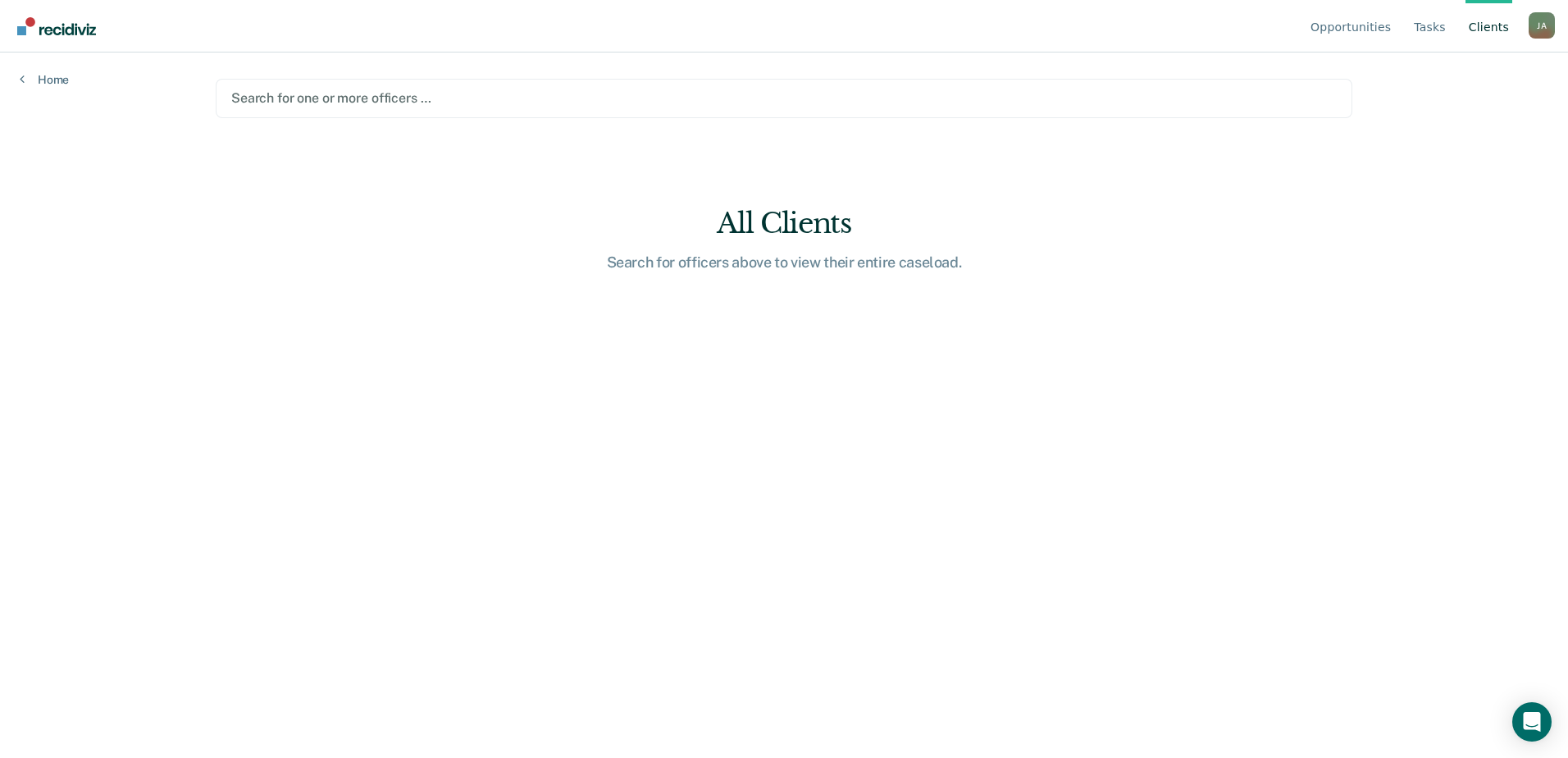
click at [432, 106] on div at bounding box center [783, 97] width 1105 height 19
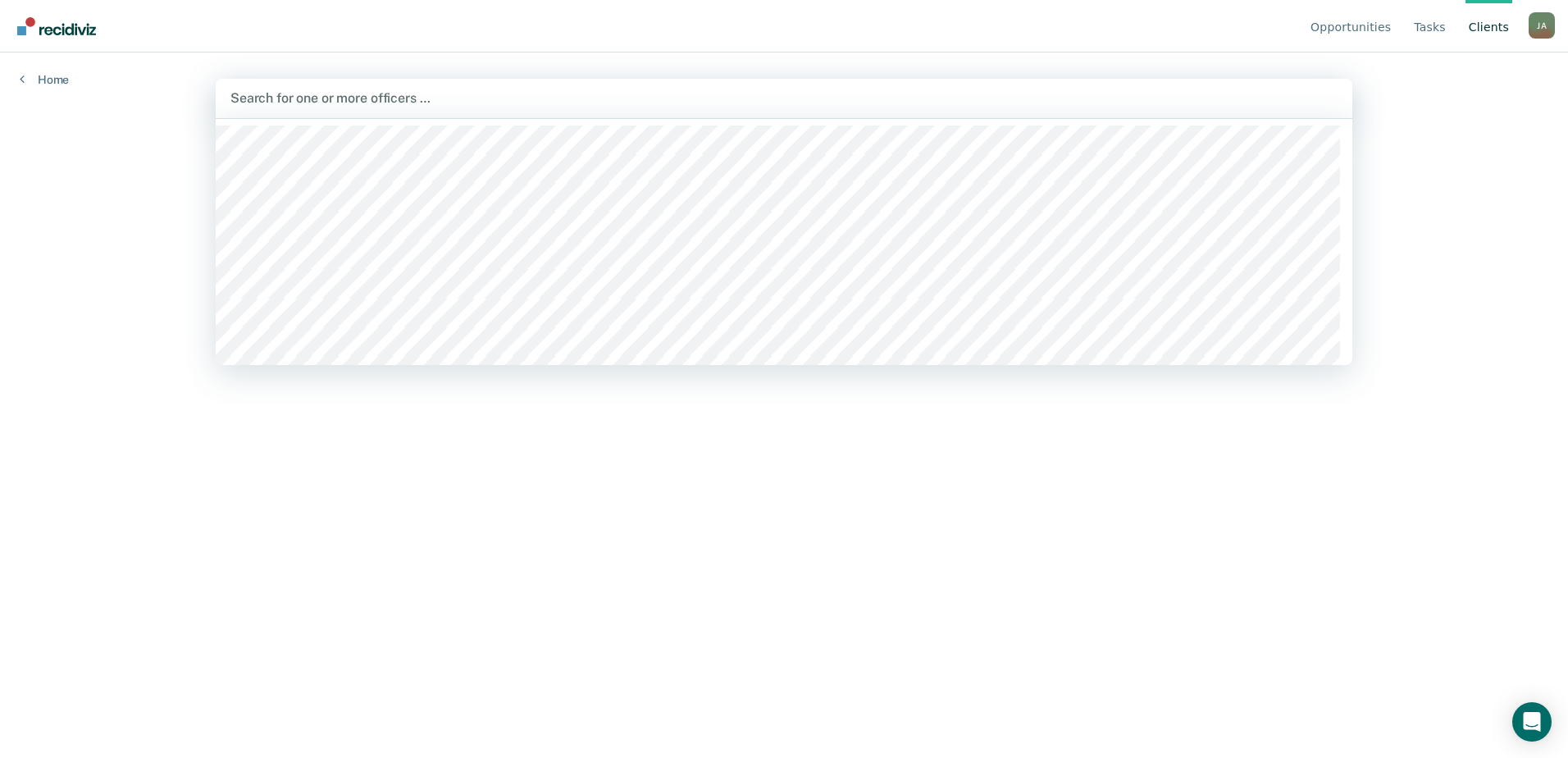
click at [354, 101] on div at bounding box center [783, 97] width 1107 height 19
type input "antr"
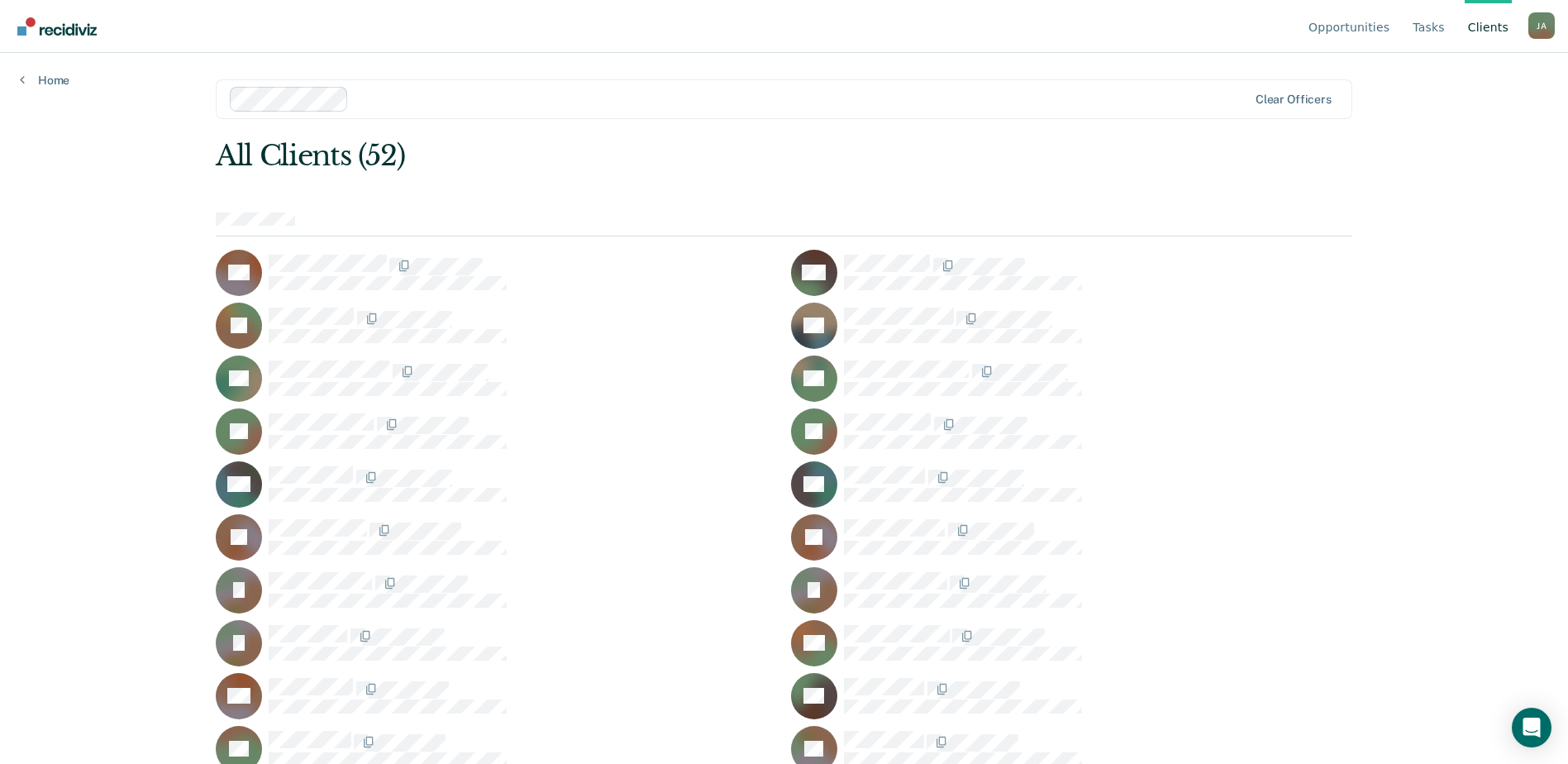
click at [126, 316] on div "Opportunities Tasks Client s [PERSON_NAME] [PERSON_NAME] Profile How it works L…" at bounding box center [784, 382] width 1568 height 764
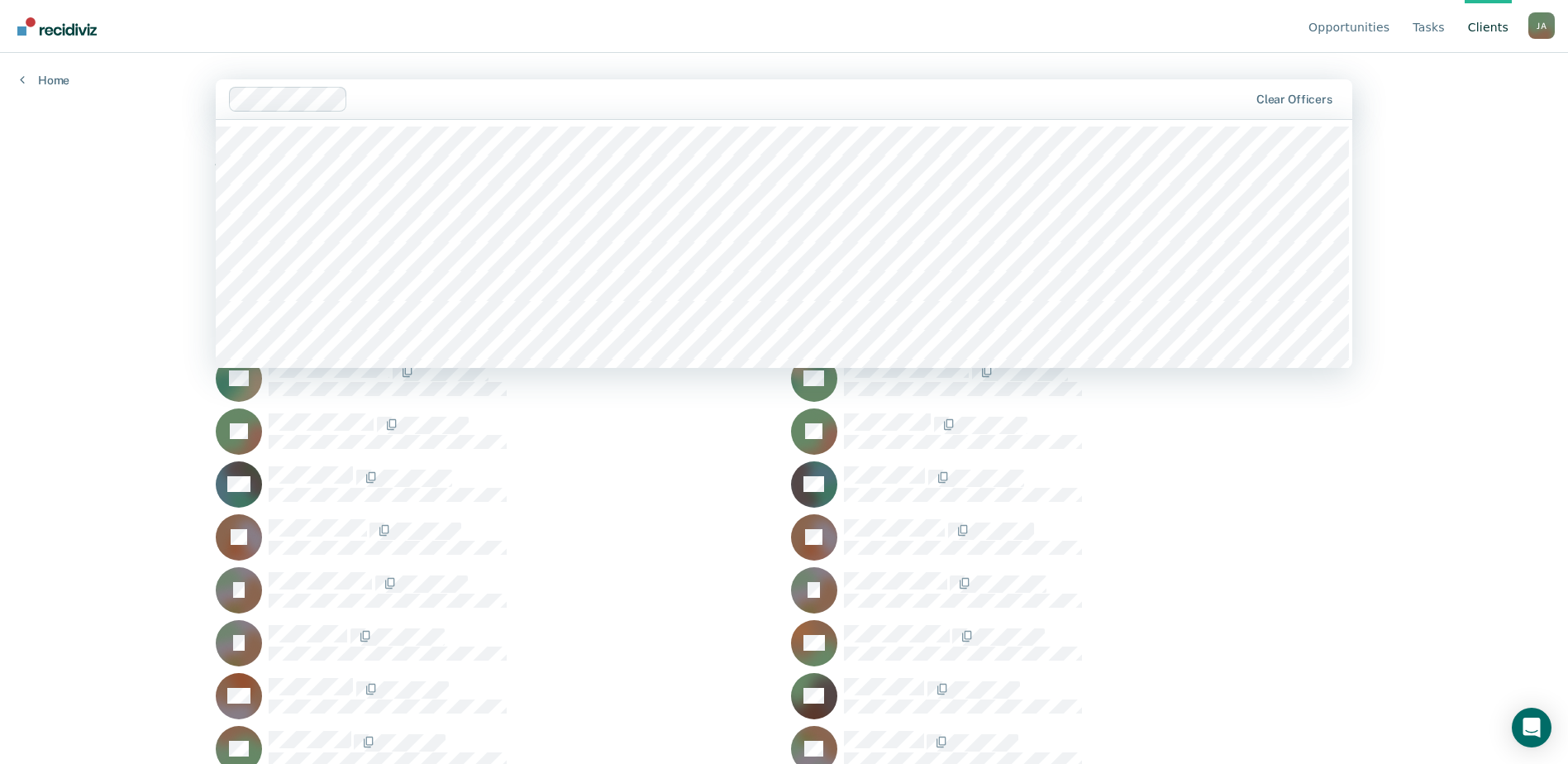
click at [526, 98] on div at bounding box center [801, 98] width 894 height 19
click at [1490, 190] on div "Opportunities Tasks Client s [PERSON_NAME] [PERSON_NAME] Profile How it works L…" at bounding box center [784, 382] width 1568 height 764
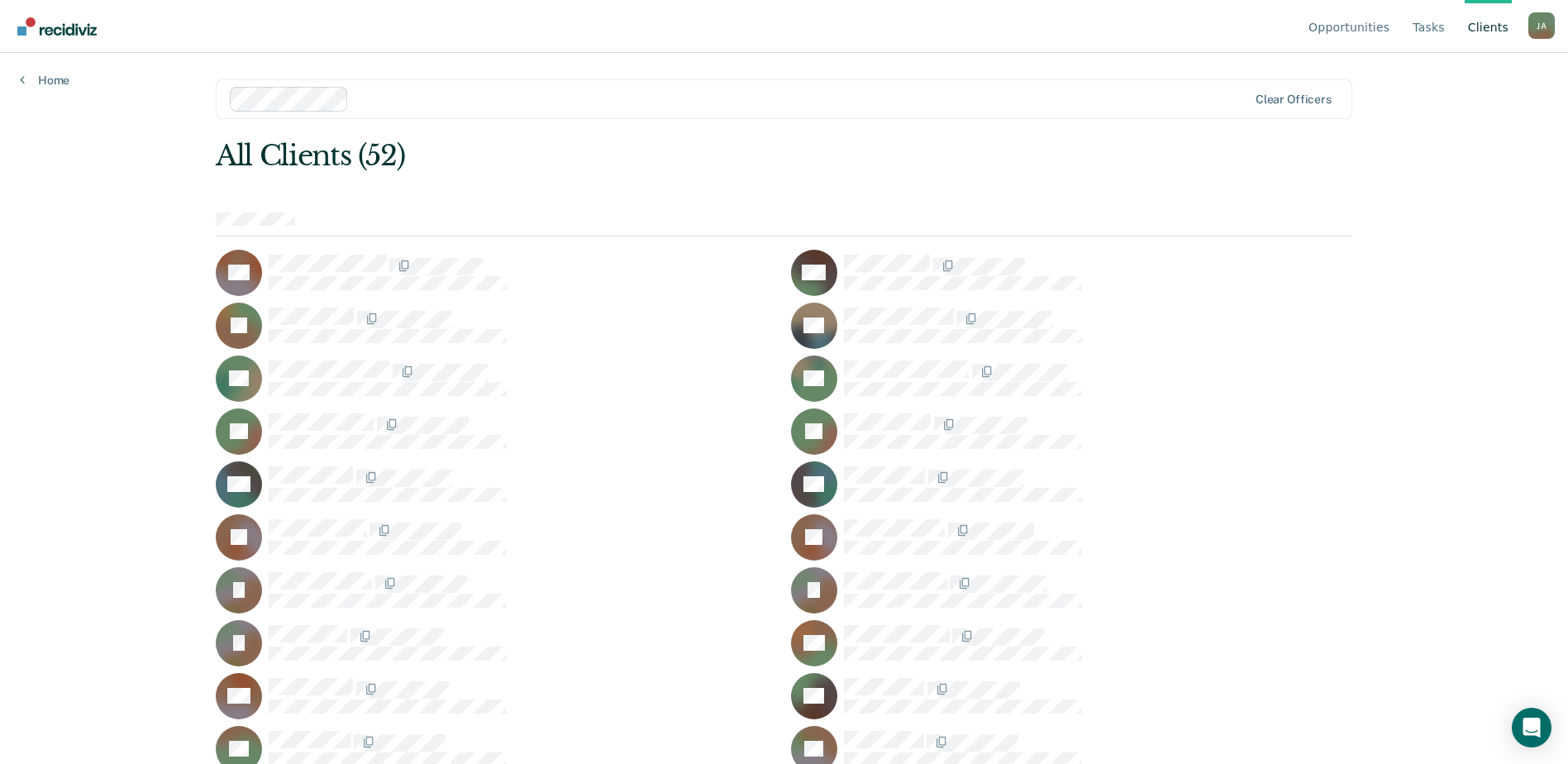
click at [907, 102] on div at bounding box center [801, 98] width 892 height 19
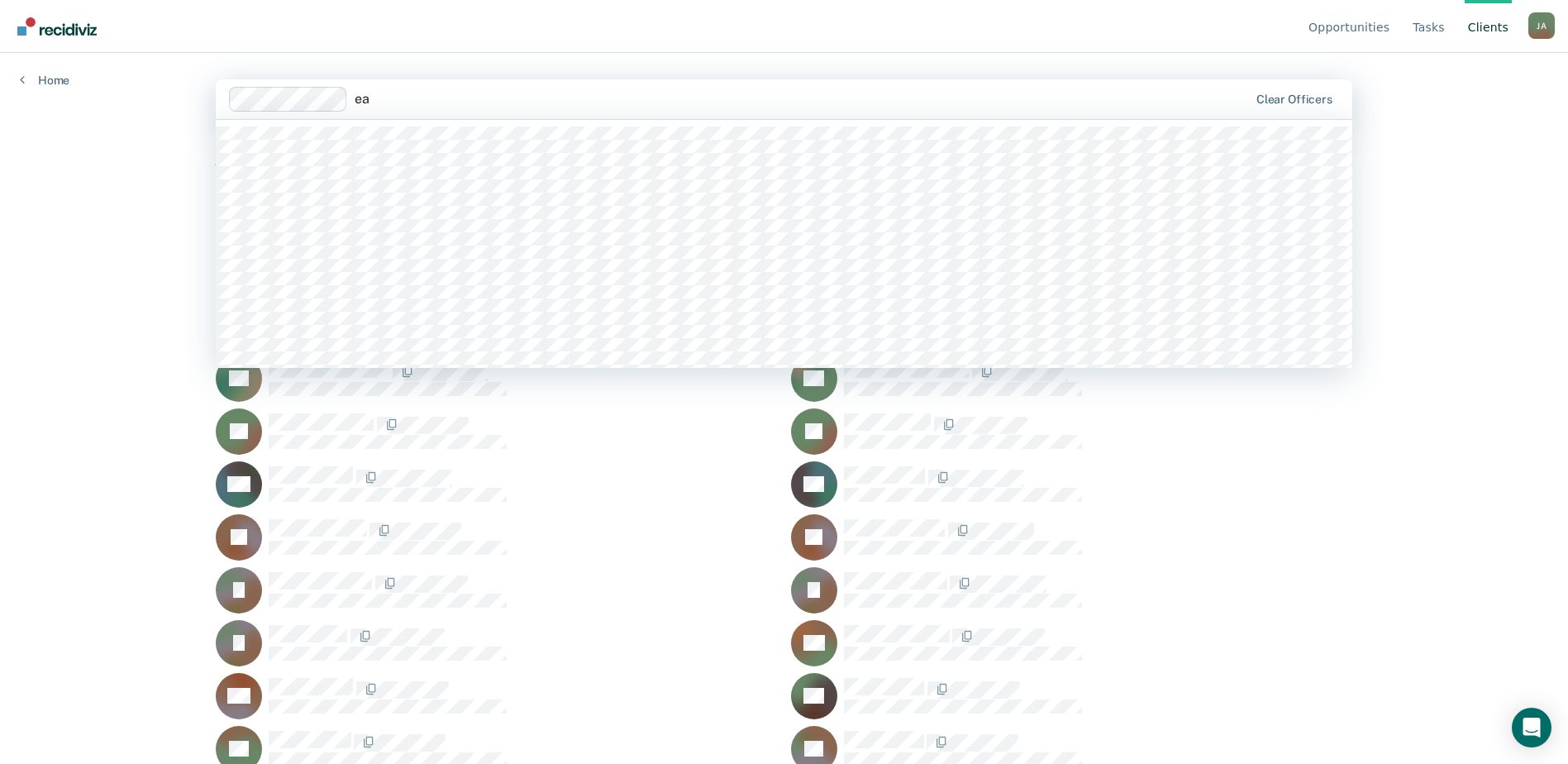
type input "e"
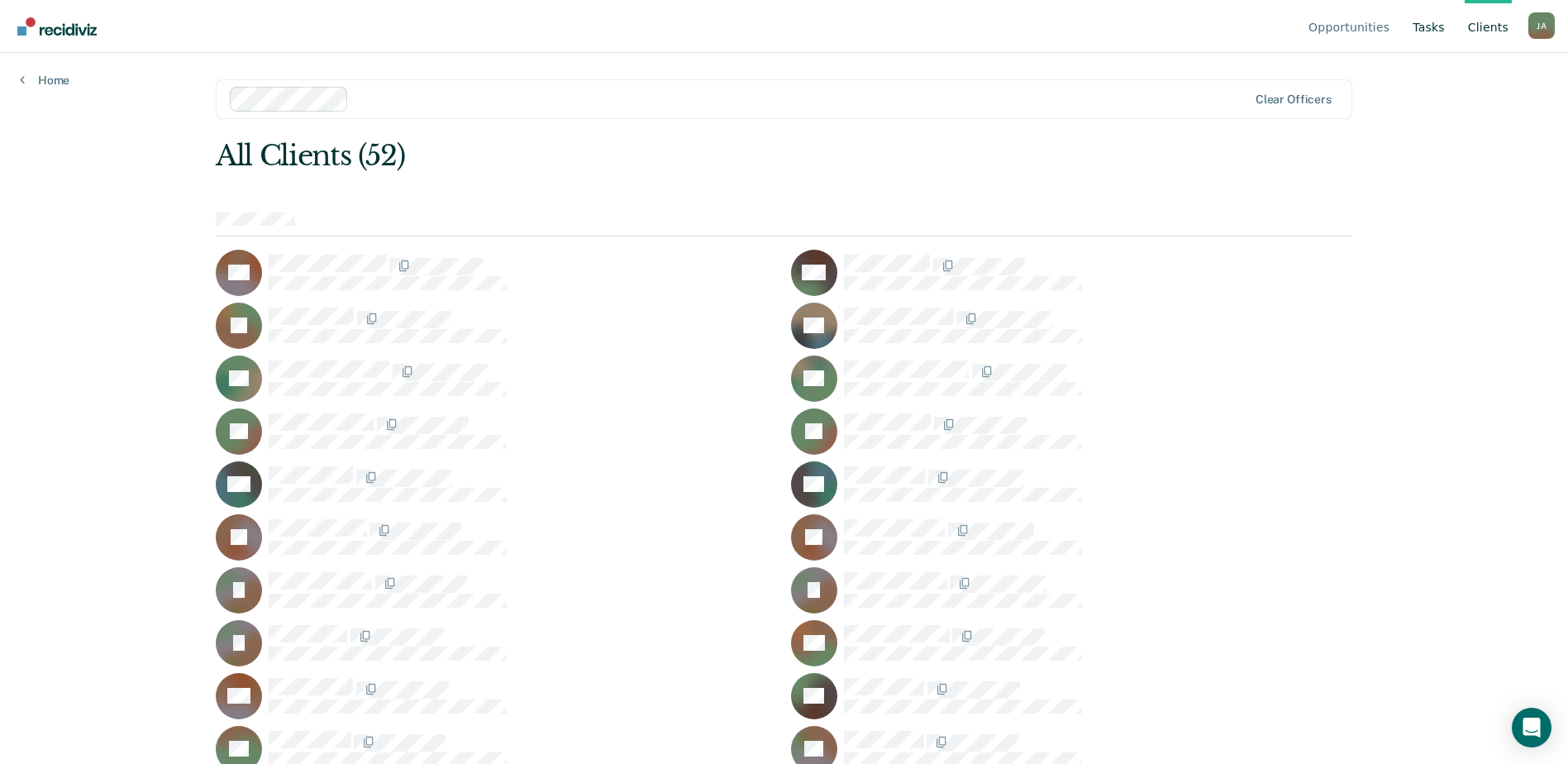
click at [1427, 33] on link "Tasks" at bounding box center [1429, 26] width 39 height 53
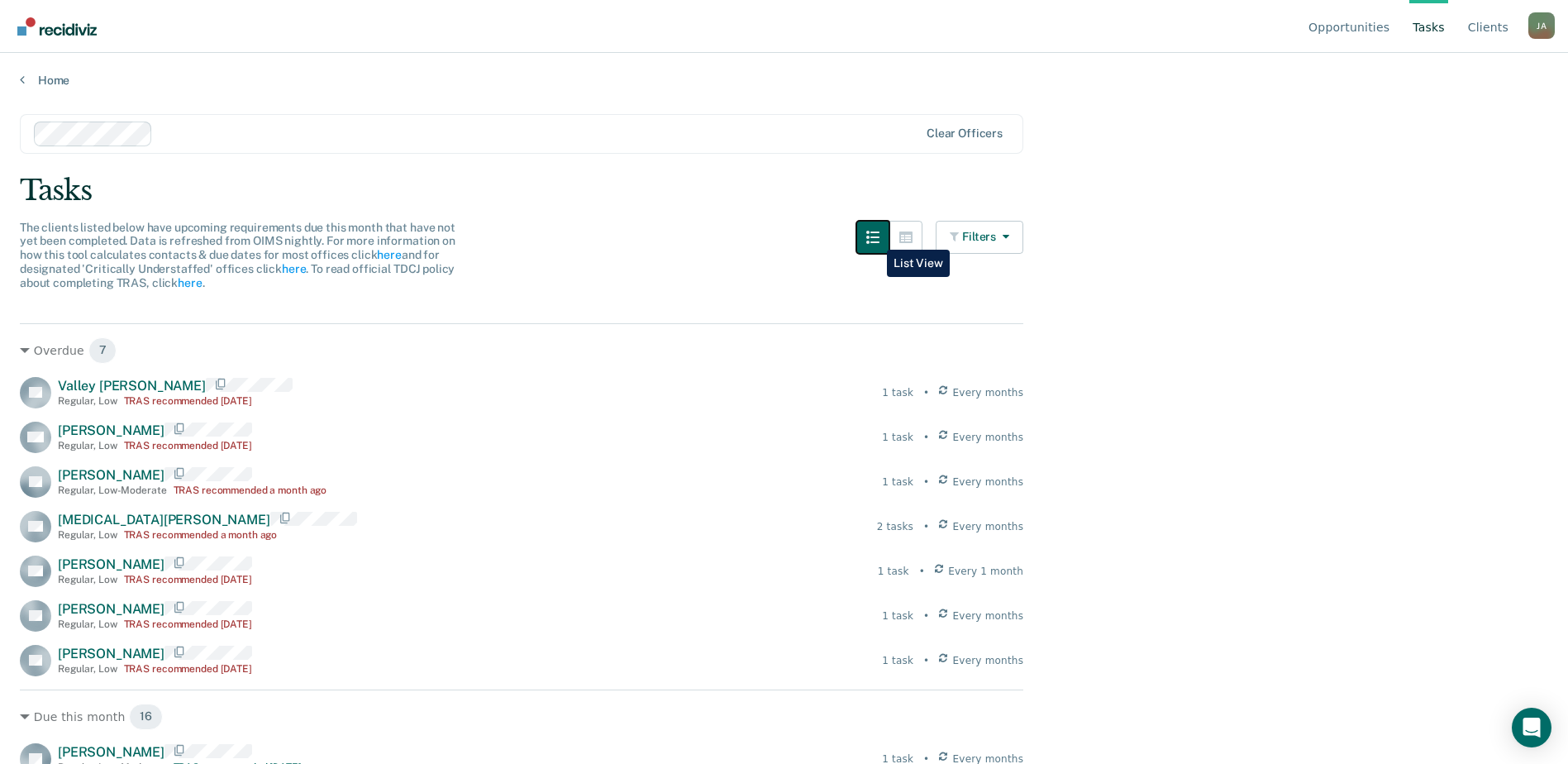
click at [875, 237] on icon "button" at bounding box center [873, 237] width 13 height 13
click at [913, 239] on icon "button" at bounding box center [905, 236] width 13 height 12
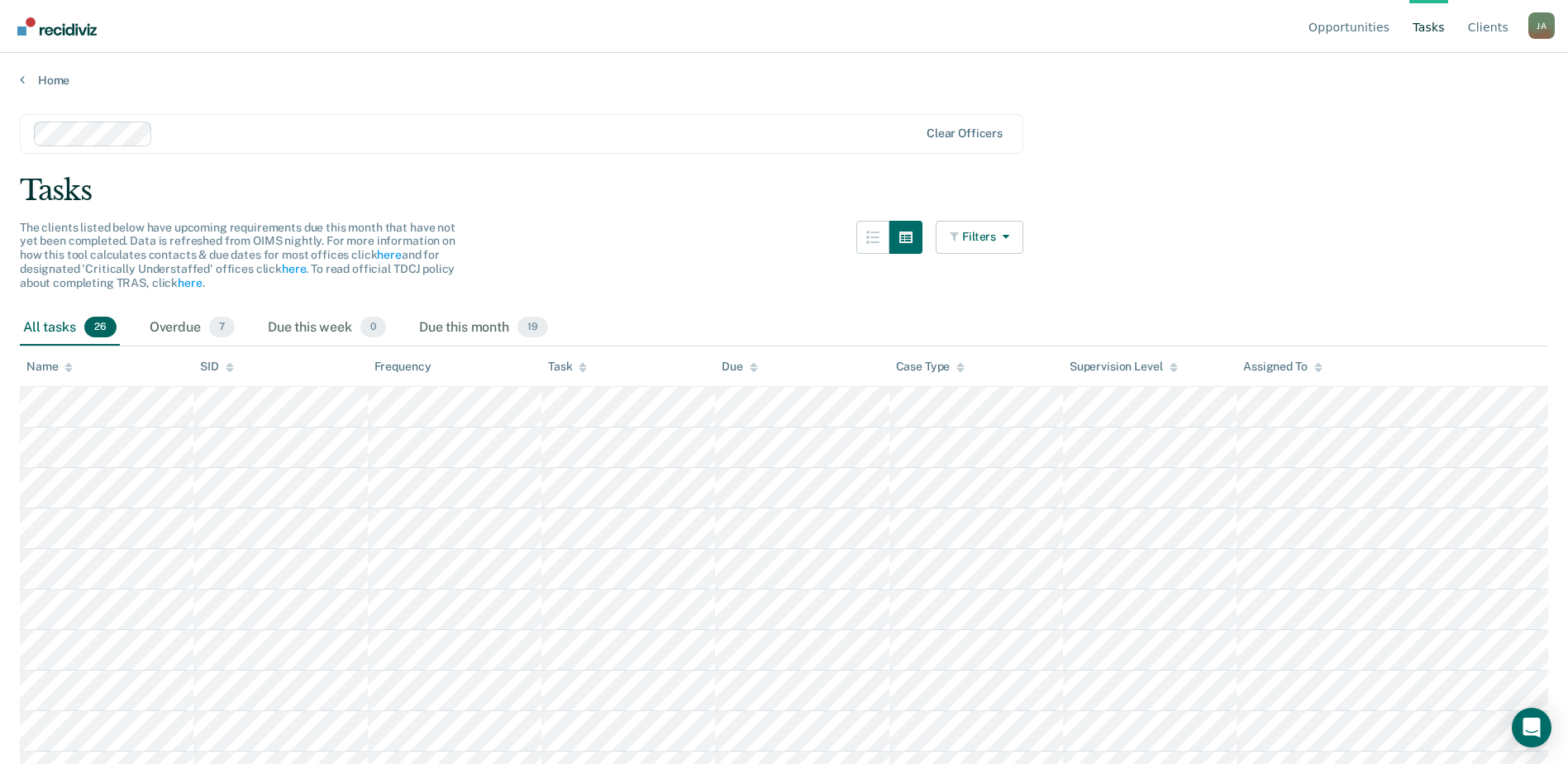
click at [583, 367] on icon at bounding box center [583, 368] width 8 height 11
click at [755, 369] on icon at bounding box center [753, 368] width 8 height 11
click at [755, 369] on icon at bounding box center [753, 369] width 8 height 4
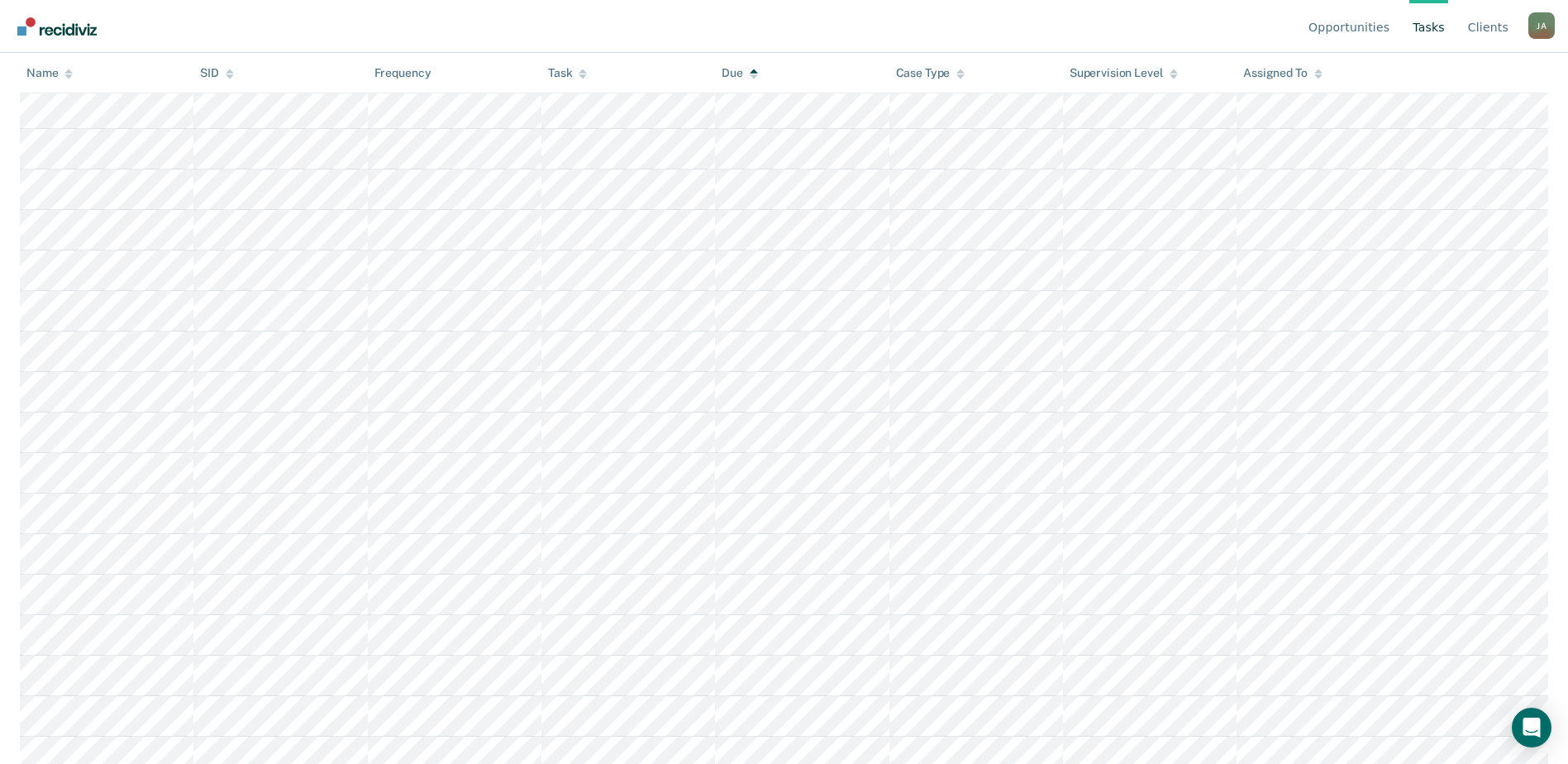
scroll to position [593, 0]
